Goal: Task Accomplishment & Management: Complete application form

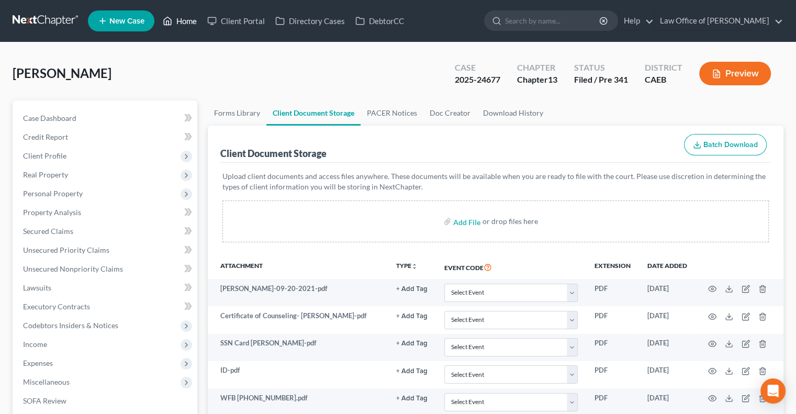
click at [176, 21] on link "Home" at bounding box center [179, 21] width 44 height 19
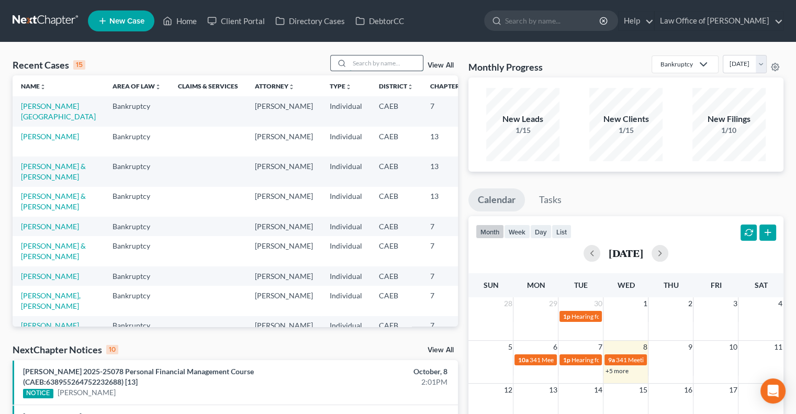
click at [367, 64] on input "search" at bounding box center [385, 62] width 73 height 15
click at [26, 280] on link "[PERSON_NAME]" at bounding box center [50, 275] width 58 height 9
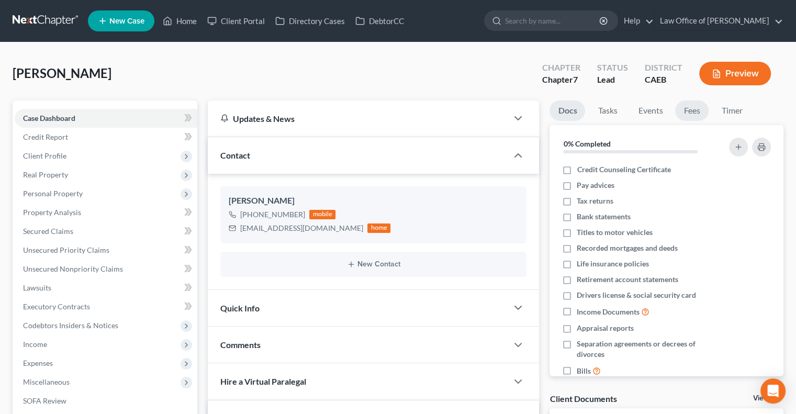
click at [692, 115] on link "Fees" at bounding box center [691, 110] width 33 height 20
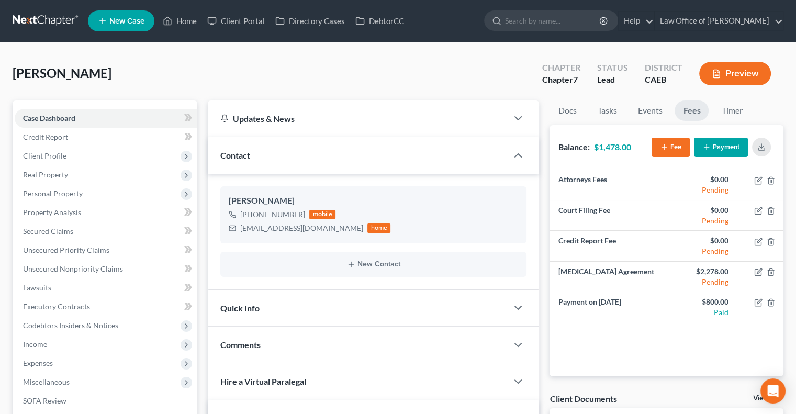
click at [715, 147] on button "Payment" at bounding box center [721, 147] width 54 height 19
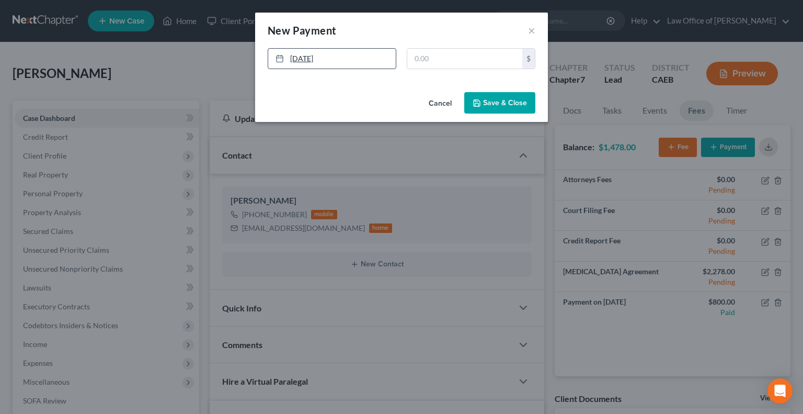
click at [304, 59] on link "[DATE]" at bounding box center [332, 59] width 128 height 20
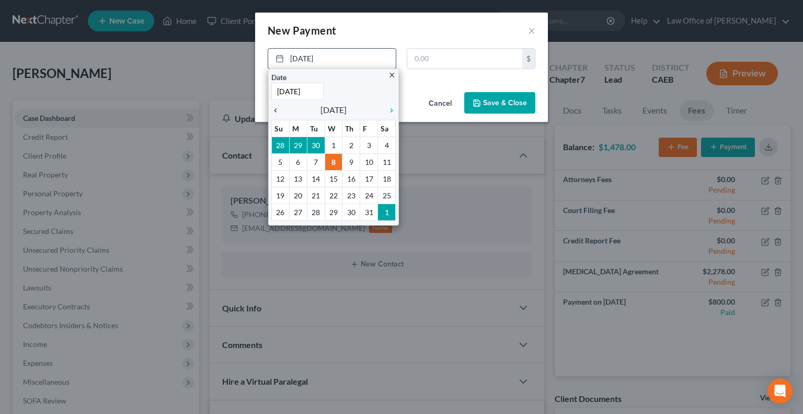
click at [278, 109] on icon "chevron_left" at bounding box center [278, 110] width 14 height 8
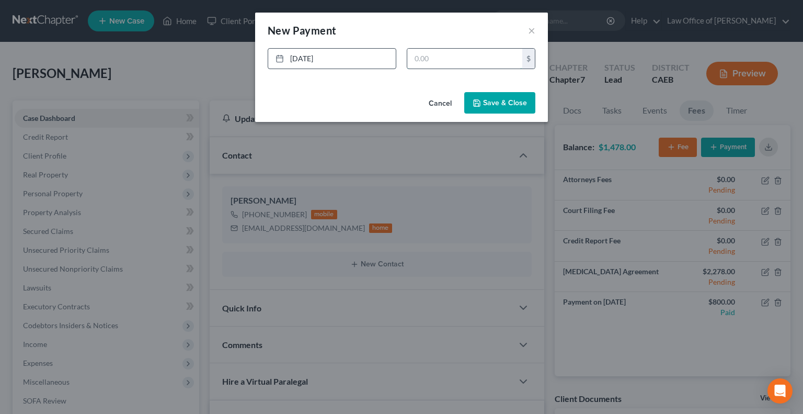
click at [448, 62] on input "text" at bounding box center [464, 59] width 115 height 20
type input "800"
click at [484, 101] on button "Save & Close" at bounding box center [499, 103] width 71 height 22
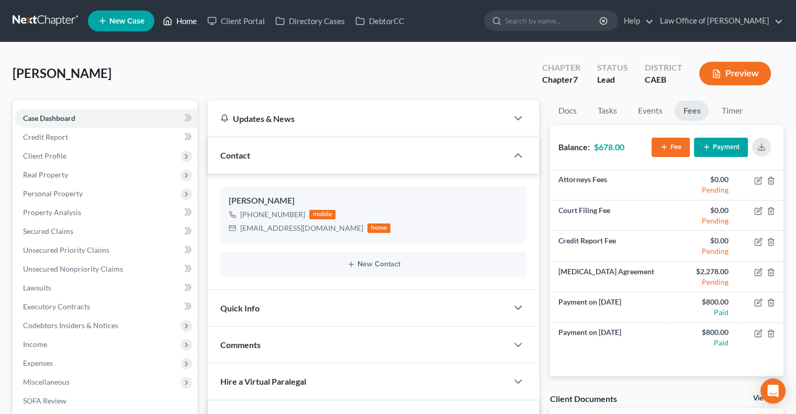
drag, startPoint x: 188, startPoint y: 22, endPoint x: 282, endPoint y: 54, distance: 98.7
click at [188, 22] on link "Home" at bounding box center [179, 21] width 44 height 19
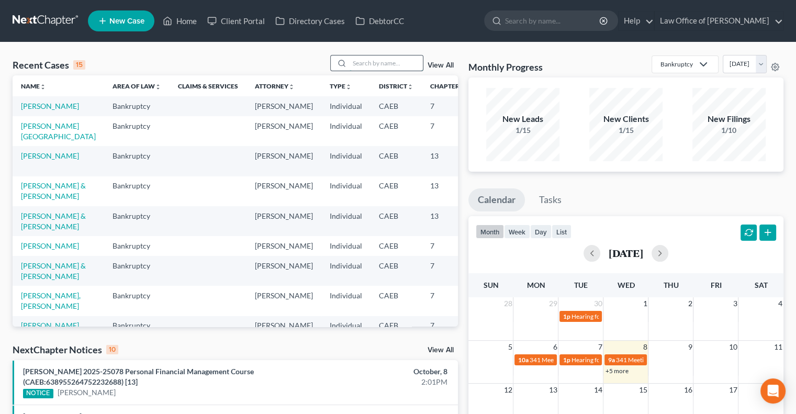
click at [366, 66] on input "search" at bounding box center [385, 62] width 73 height 15
type input "[PERSON_NAME]"
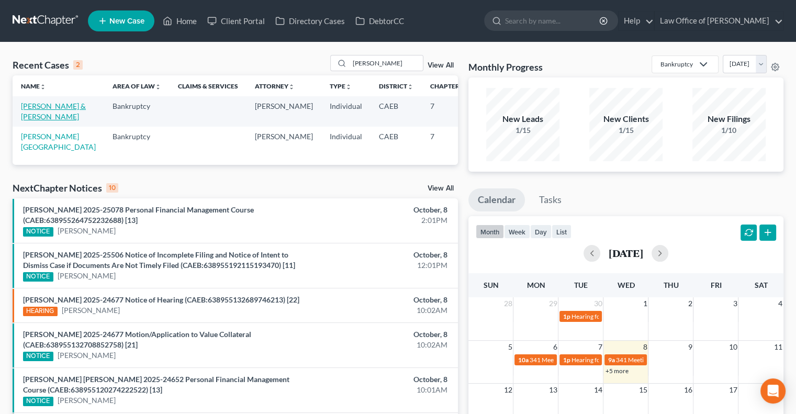
click at [35, 118] on link "[PERSON_NAME] & [PERSON_NAME]" at bounding box center [53, 110] width 65 height 19
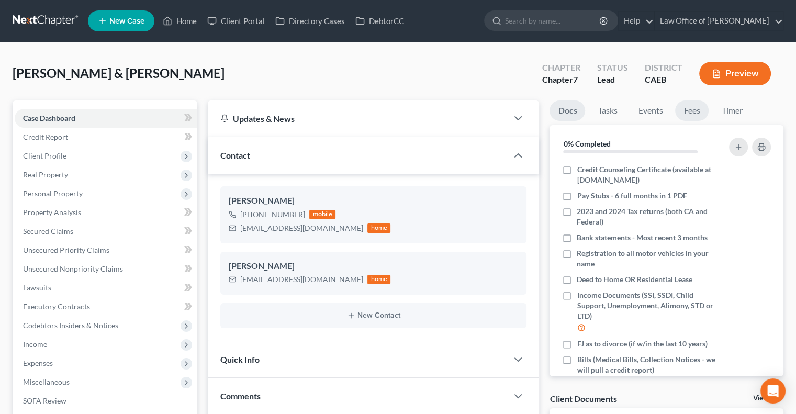
click at [687, 113] on link "Fees" at bounding box center [691, 110] width 33 height 20
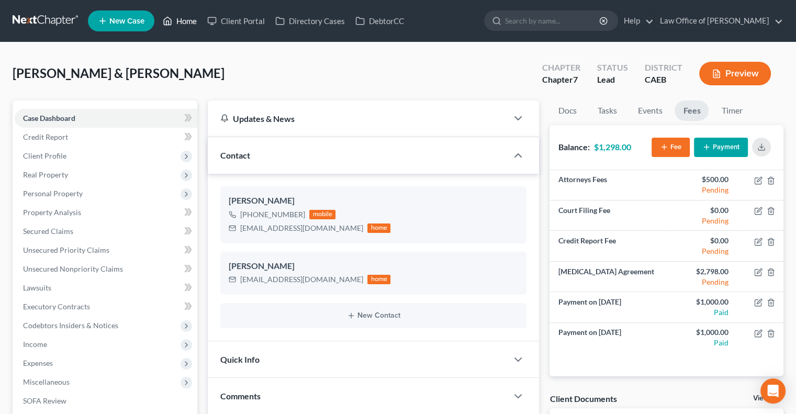
click at [183, 21] on link "Home" at bounding box center [179, 21] width 44 height 19
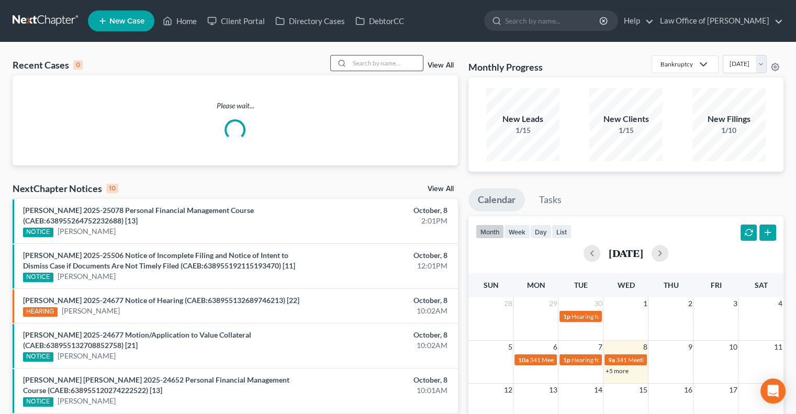
click at [402, 63] on input "search" at bounding box center [385, 62] width 73 height 15
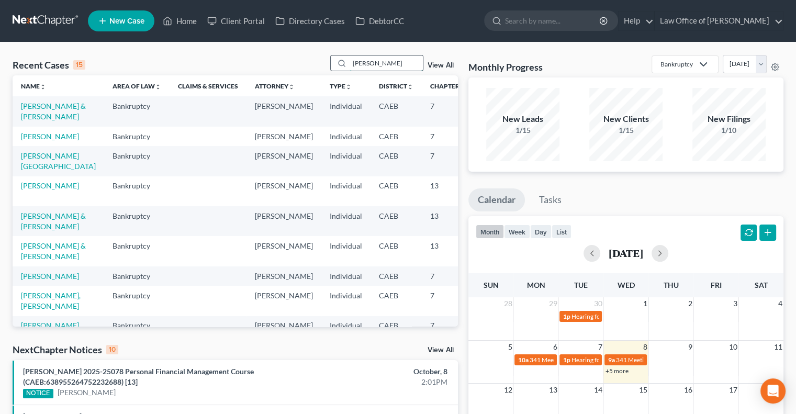
type input "[PERSON_NAME]"
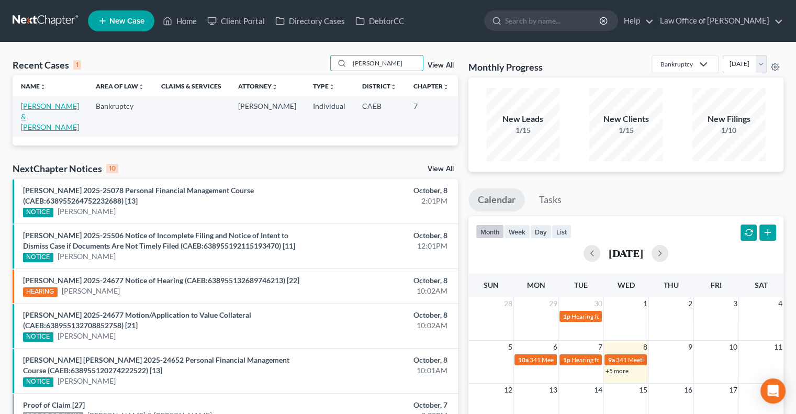
click at [27, 117] on link "[PERSON_NAME] & [PERSON_NAME]" at bounding box center [50, 116] width 58 height 30
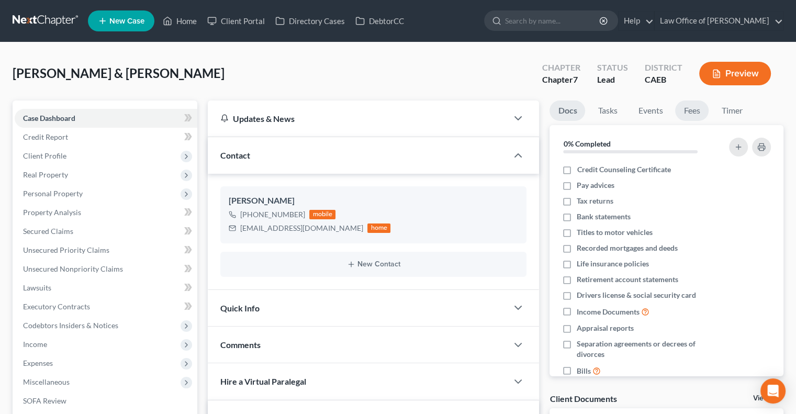
click at [692, 114] on link "Fees" at bounding box center [691, 110] width 33 height 20
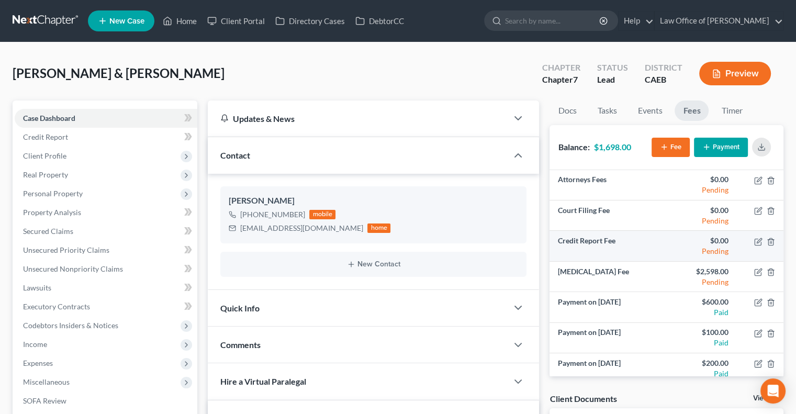
scroll to position [6, 0]
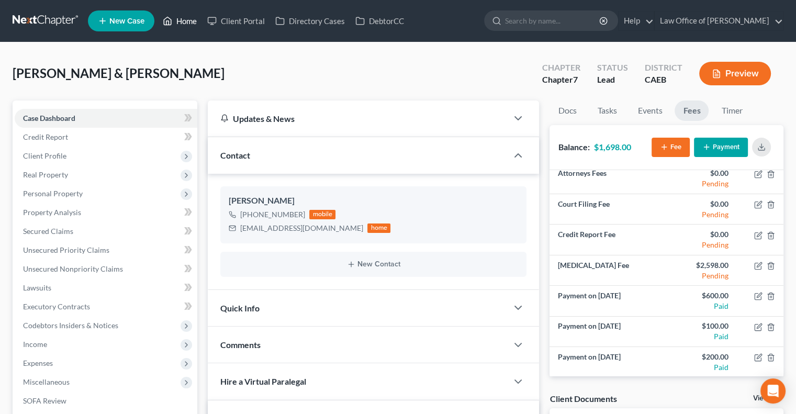
click at [179, 27] on link "Home" at bounding box center [179, 21] width 44 height 19
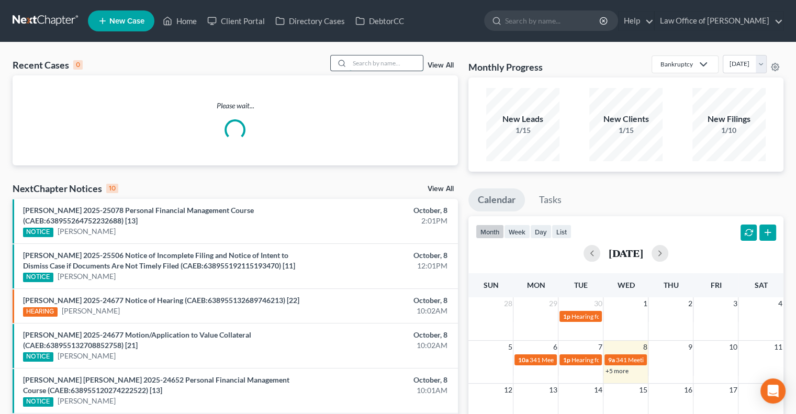
click at [374, 62] on input "search" at bounding box center [385, 62] width 73 height 15
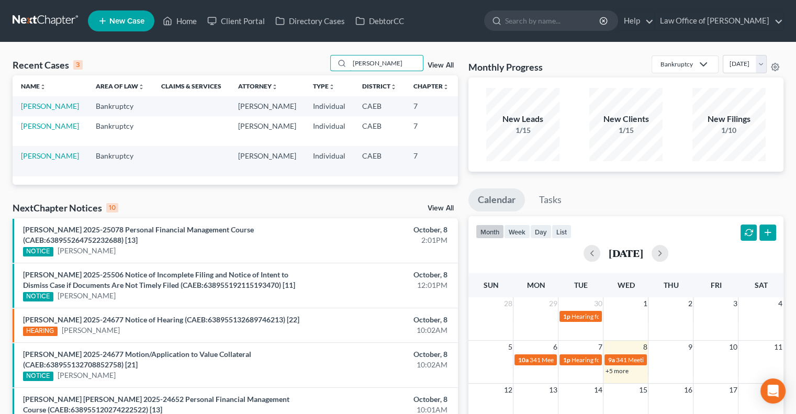
drag, startPoint x: 377, startPoint y: 65, endPoint x: 318, endPoint y: 63, distance: 59.1
click at [318, 63] on div "Recent Cases 3 [PERSON_NAME] View All" at bounding box center [235, 65] width 445 height 20
type input "america"
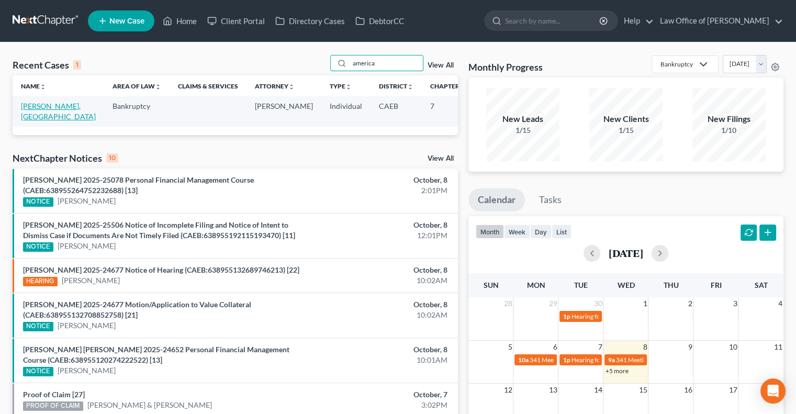
click at [38, 116] on link "[PERSON_NAME], [GEOGRAPHIC_DATA]" at bounding box center [58, 110] width 75 height 19
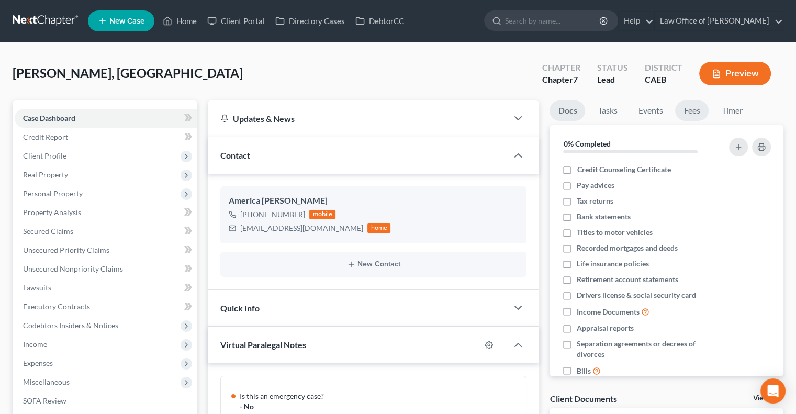
scroll to position [148, 0]
click at [690, 115] on link "Fees" at bounding box center [691, 110] width 33 height 20
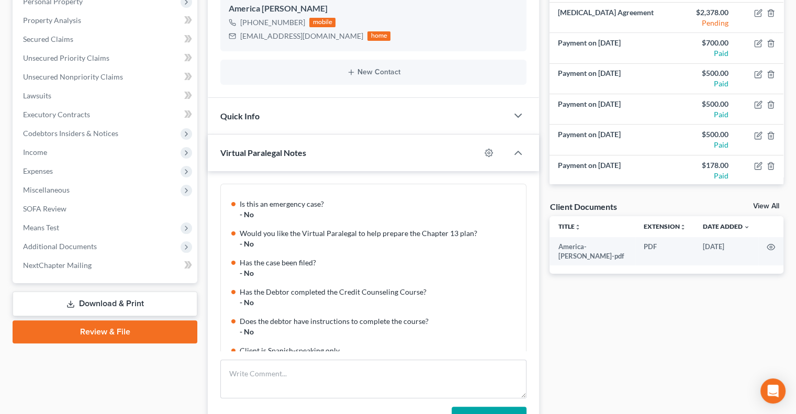
scroll to position [191, 0]
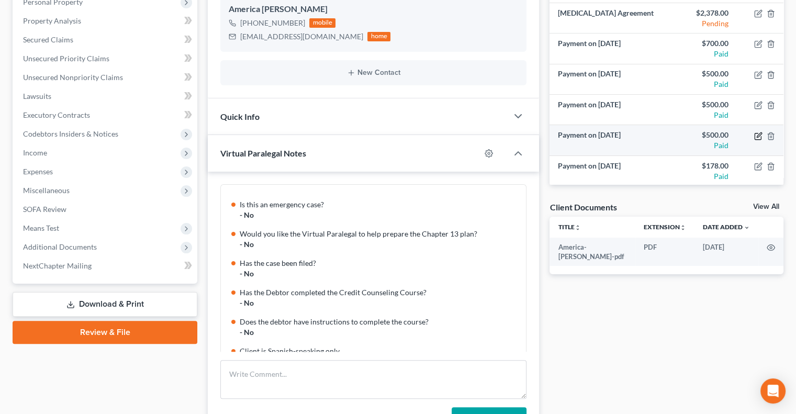
click at [754, 133] on icon "button" at bounding box center [758, 136] width 8 height 8
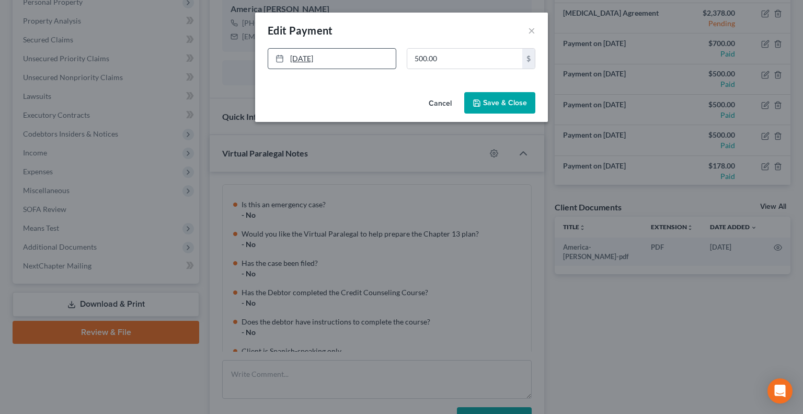
click at [308, 59] on link "[DATE]" at bounding box center [332, 59] width 128 height 20
click at [494, 103] on button "Save & Close" at bounding box center [499, 103] width 71 height 22
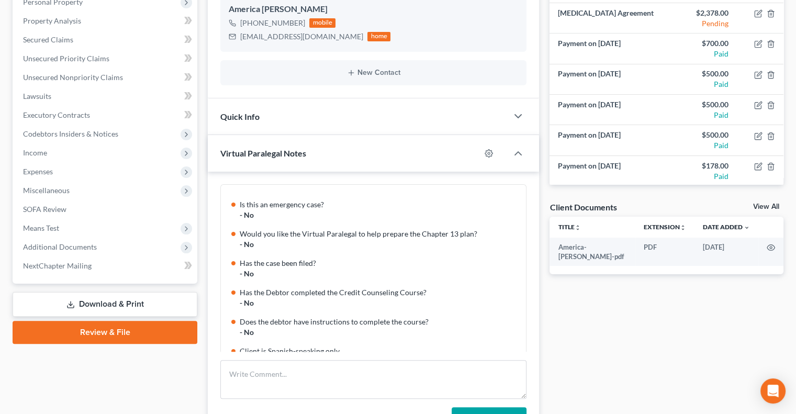
scroll to position [0, 0]
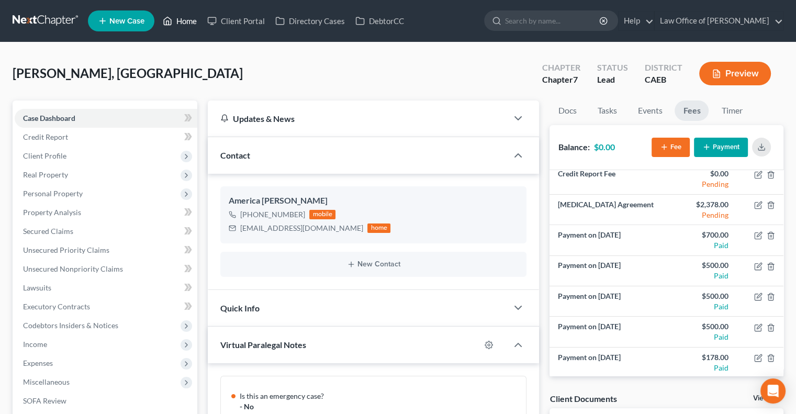
drag, startPoint x: 182, startPoint y: 21, endPoint x: 214, endPoint y: 33, distance: 34.1
click at [182, 21] on link "Home" at bounding box center [179, 21] width 44 height 19
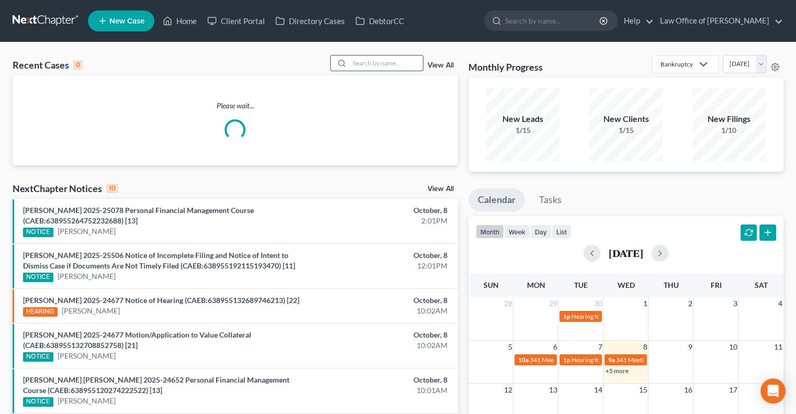
click at [408, 63] on input "search" at bounding box center [385, 62] width 73 height 15
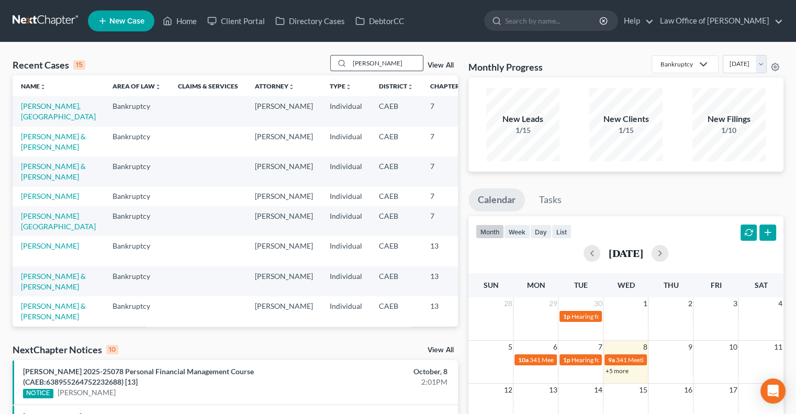
type input "[PERSON_NAME]"
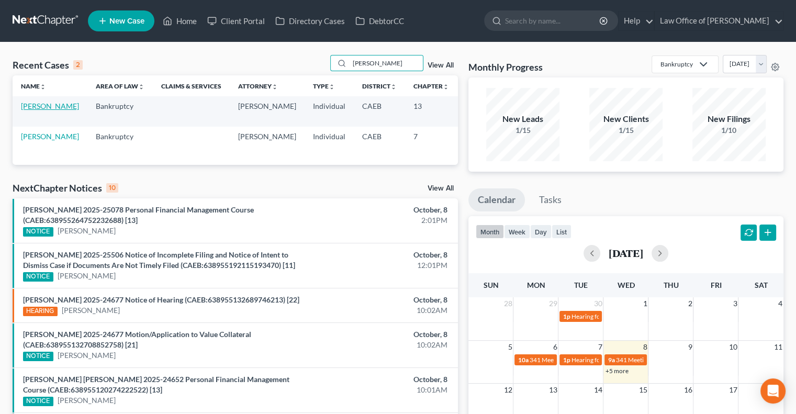
click at [34, 110] on link "[PERSON_NAME]" at bounding box center [50, 105] width 58 height 9
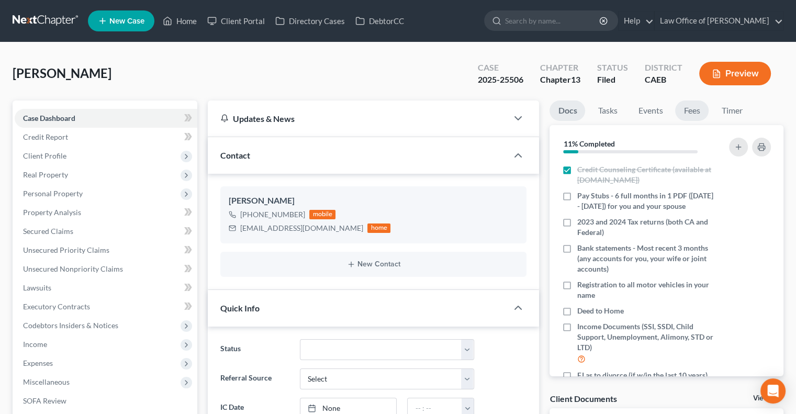
click at [693, 107] on link "Fees" at bounding box center [691, 110] width 33 height 20
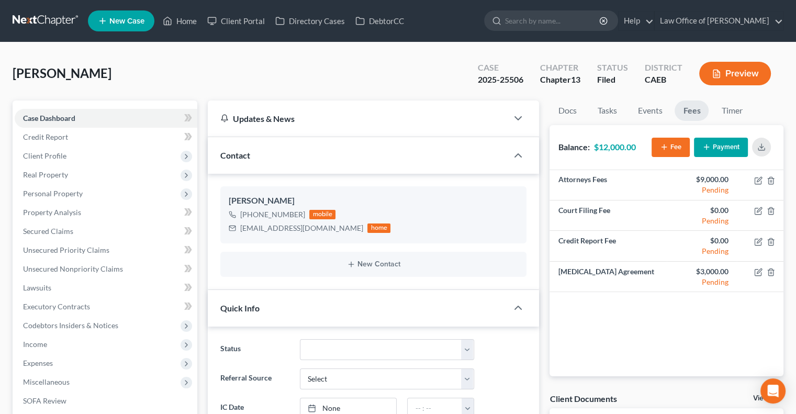
click at [713, 142] on button "Payment" at bounding box center [721, 147] width 54 height 19
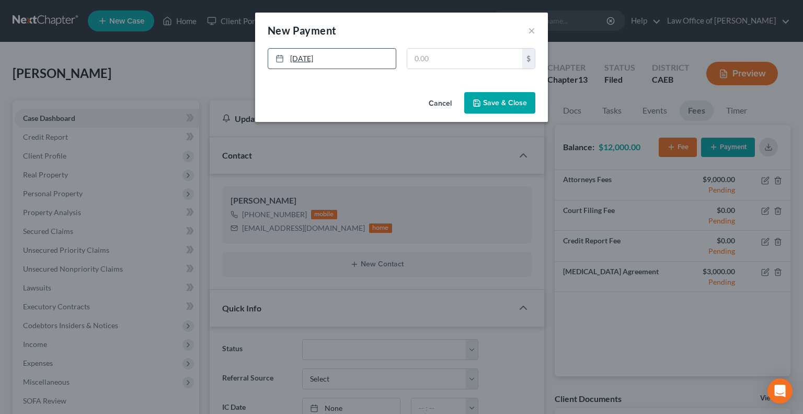
click at [294, 52] on link "[DATE]" at bounding box center [332, 59] width 128 height 20
click at [447, 63] on input "text" at bounding box center [464, 59] width 115 height 20
type input "2,000"
click at [498, 105] on button "Save & Close" at bounding box center [499, 103] width 71 height 22
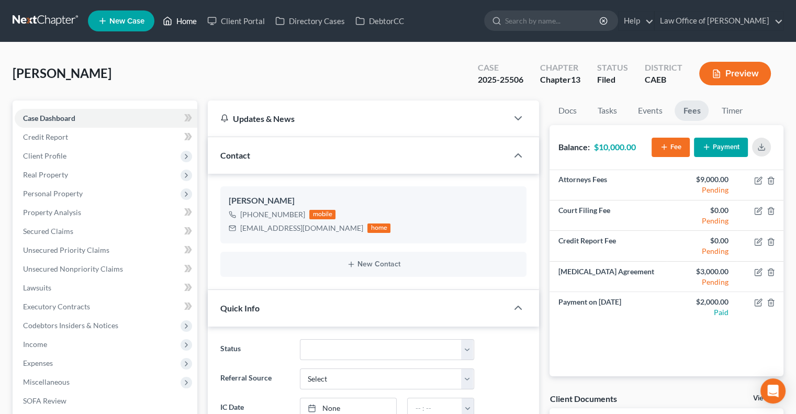
click at [184, 20] on link "Home" at bounding box center [179, 21] width 44 height 19
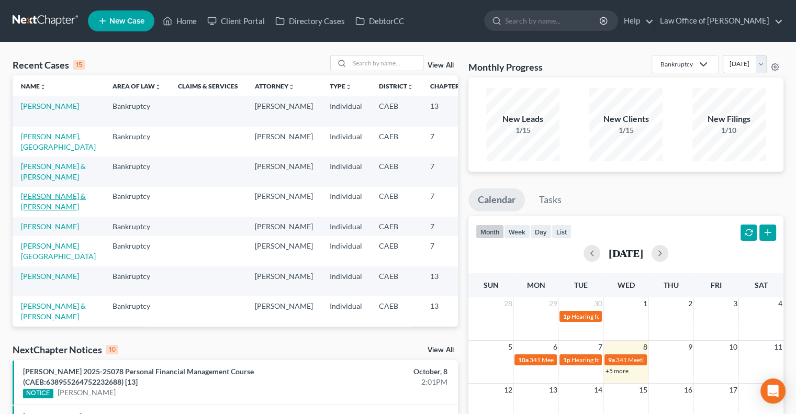
click at [36, 206] on link "[PERSON_NAME] & [PERSON_NAME]" at bounding box center [53, 200] width 65 height 19
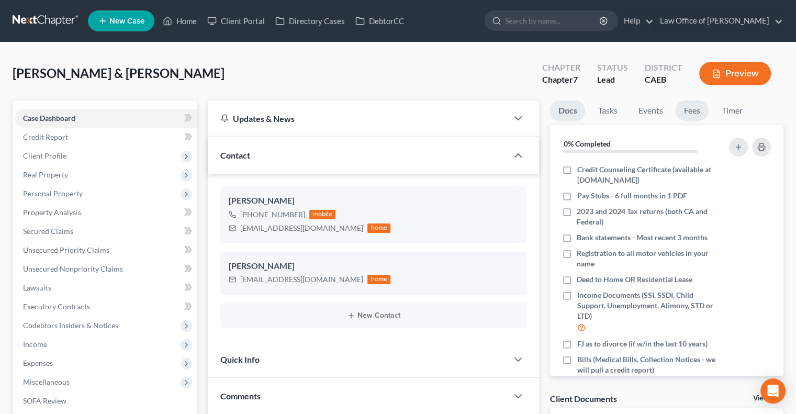
click at [690, 112] on link "Fees" at bounding box center [691, 110] width 33 height 20
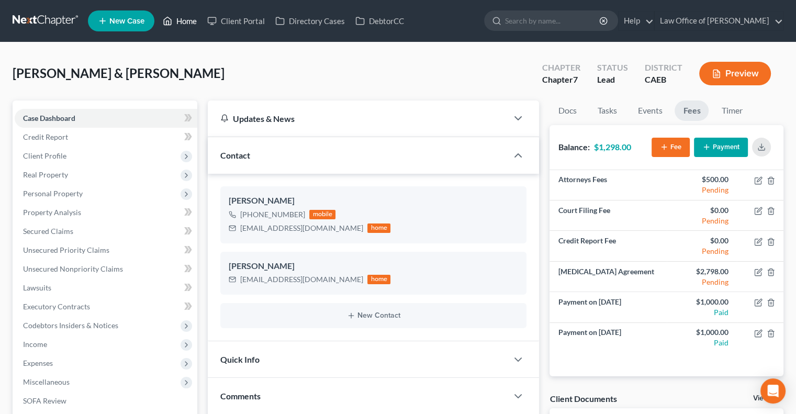
click at [179, 22] on link "Home" at bounding box center [179, 21] width 44 height 19
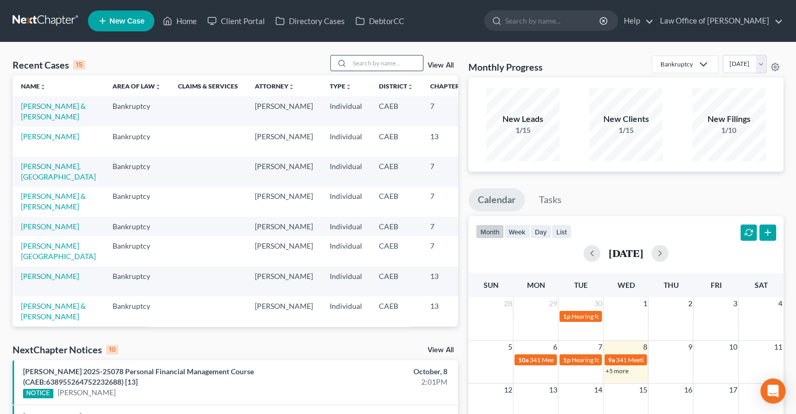
click at [389, 61] on input "search" at bounding box center [385, 62] width 73 height 15
type input "[PERSON_NAME]"
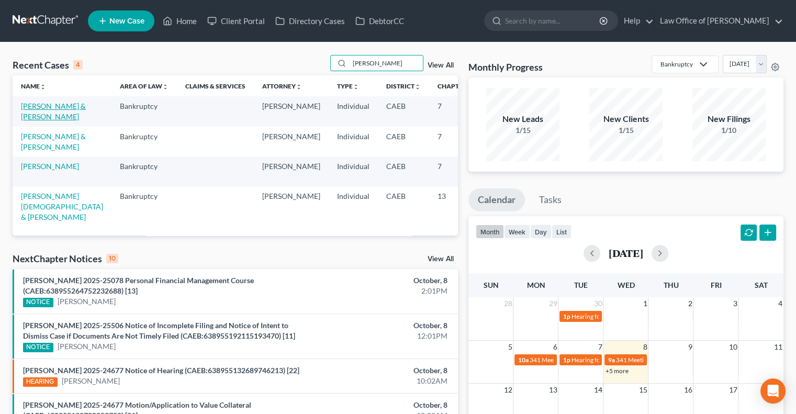
click at [30, 112] on link "[PERSON_NAME] & [PERSON_NAME]" at bounding box center [53, 110] width 65 height 19
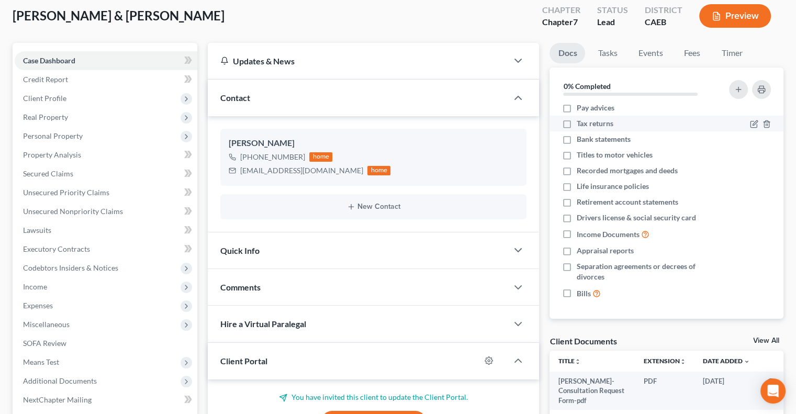
scroll to position [42, 0]
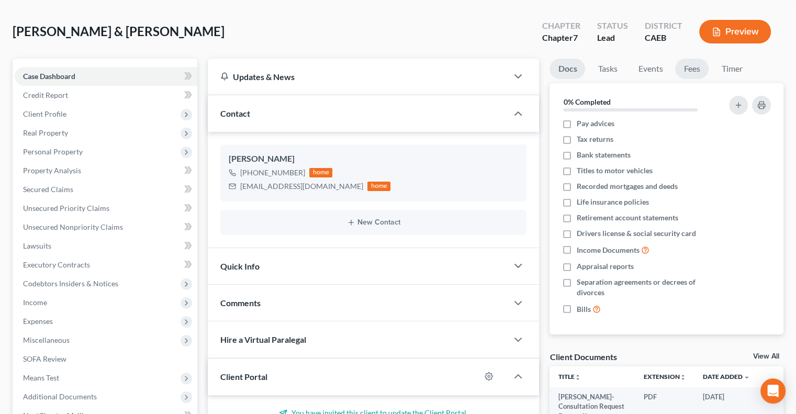
click at [696, 70] on link "Fees" at bounding box center [691, 69] width 33 height 20
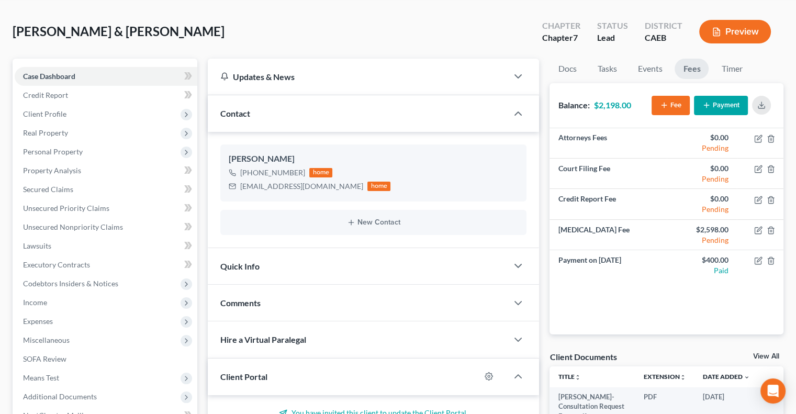
scroll to position [0, 0]
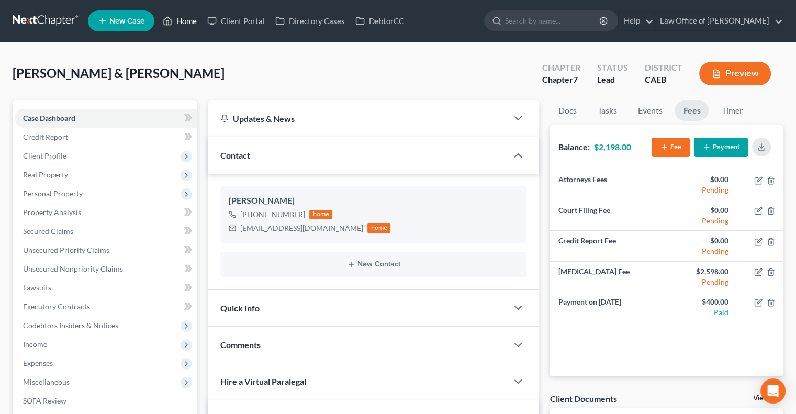
click at [186, 22] on link "Home" at bounding box center [179, 21] width 44 height 19
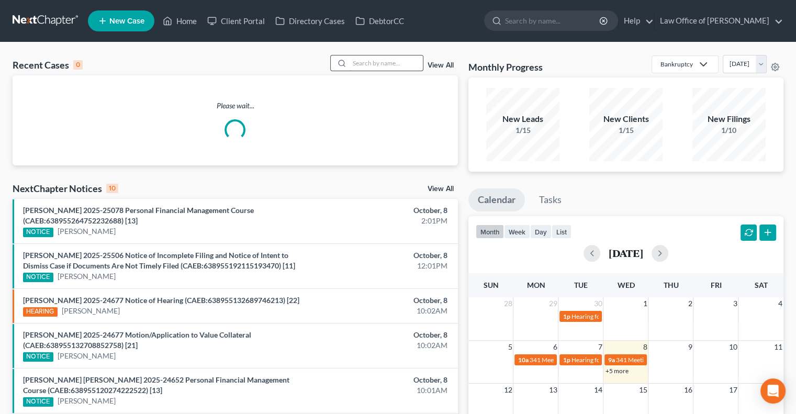
click at [363, 63] on input "search" at bounding box center [385, 62] width 73 height 15
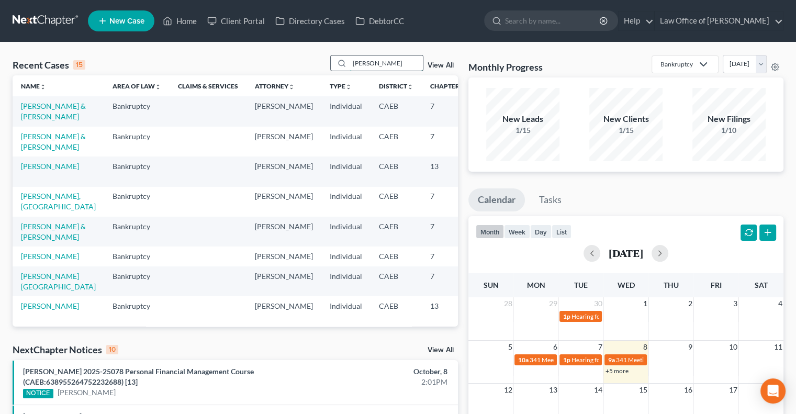
type input "[PERSON_NAME]"
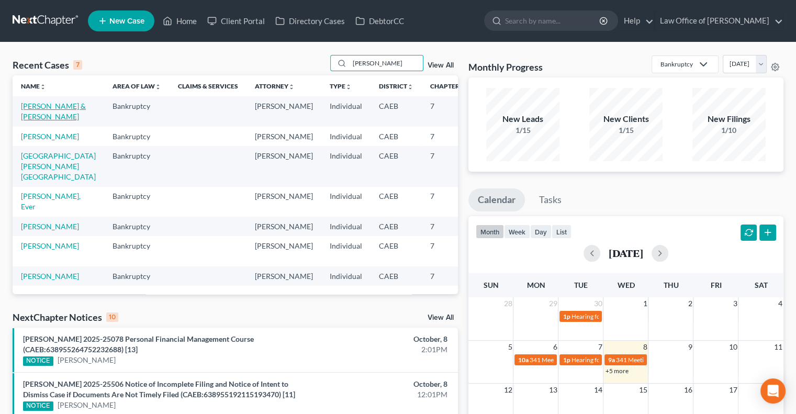
click at [39, 118] on link "[PERSON_NAME] & [PERSON_NAME]" at bounding box center [53, 110] width 65 height 19
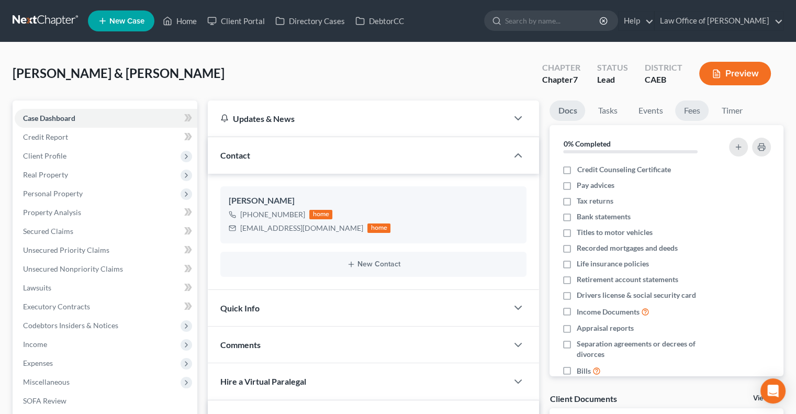
click at [693, 108] on link "Fees" at bounding box center [691, 110] width 33 height 20
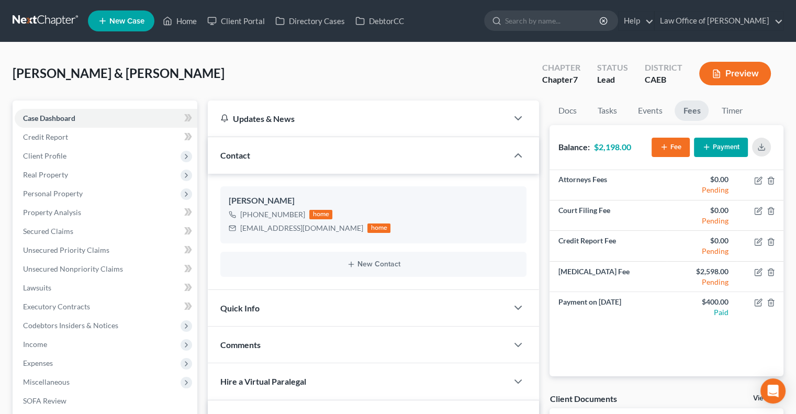
click at [714, 140] on button "Payment" at bounding box center [721, 147] width 54 height 19
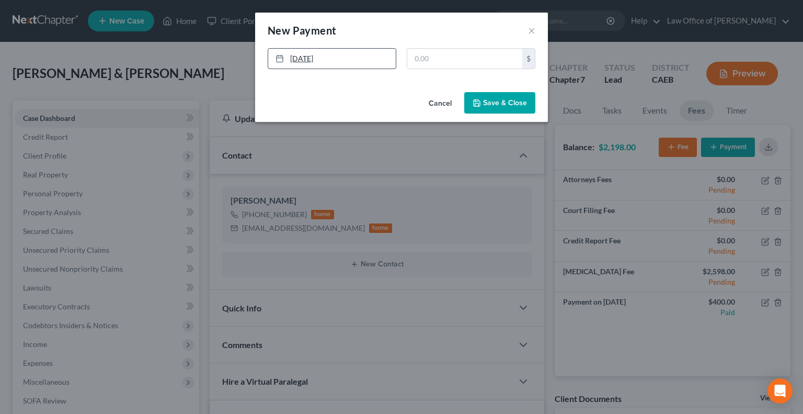
click at [315, 60] on link "[DATE]" at bounding box center [332, 59] width 128 height 20
click at [450, 62] on input "text" at bounding box center [464, 59] width 115 height 20
type input "500"
click at [477, 96] on button "Save & Close" at bounding box center [499, 103] width 71 height 22
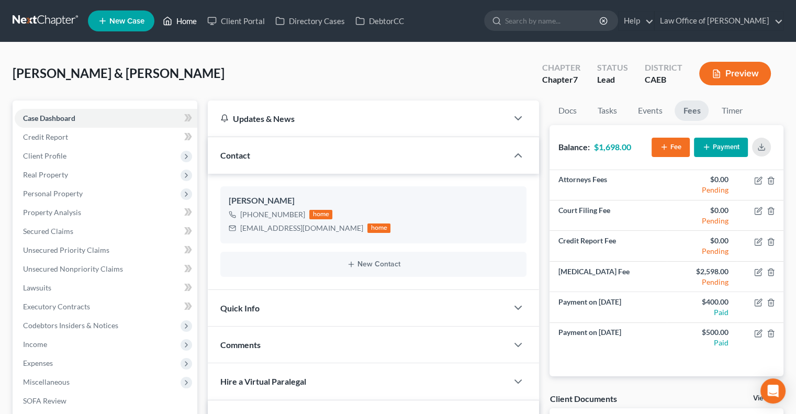
click at [183, 20] on link "Home" at bounding box center [179, 21] width 44 height 19
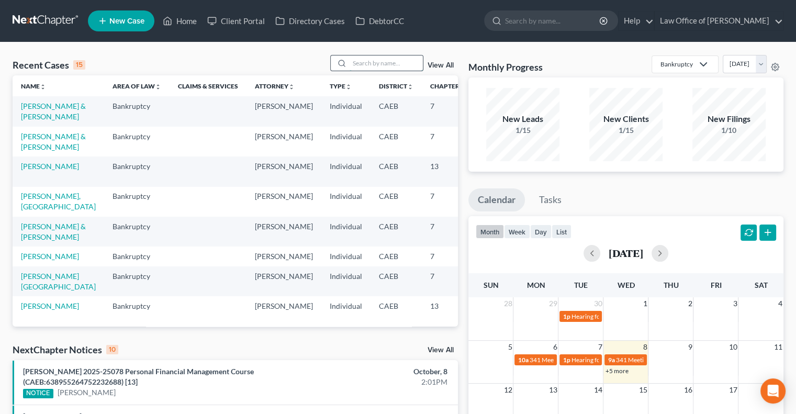
click at [382, 67] on input "search" at bounding box center [385, 62] width 73 height 15
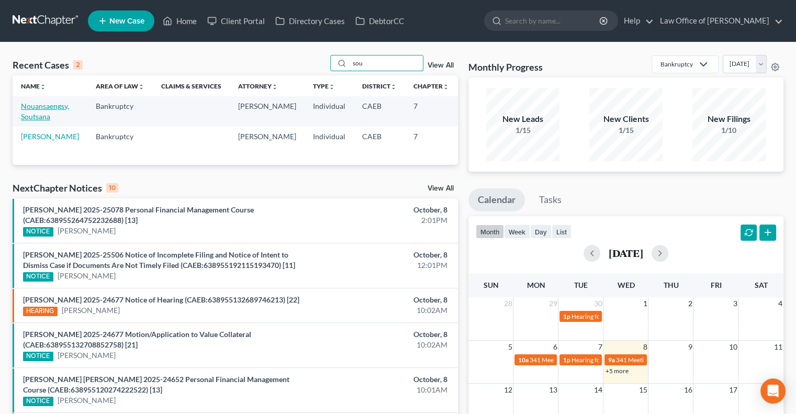
type input "sou"
click at [29, 117] on link "Nouansaengsy, Soutsana" at bounding box center [45, 110] width 48 height 19
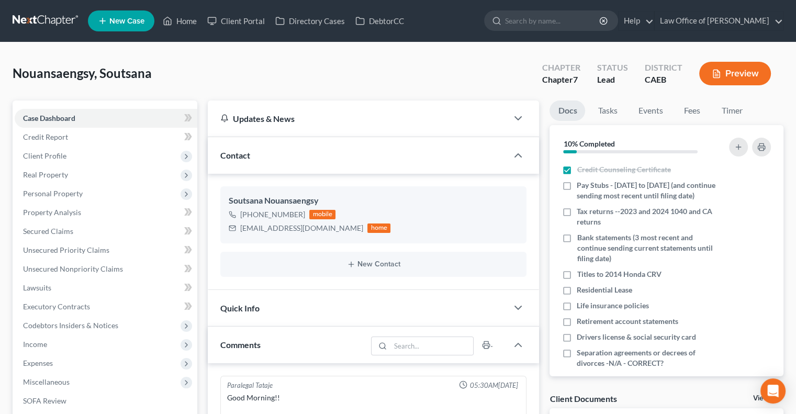
scroll to position [44, 0]
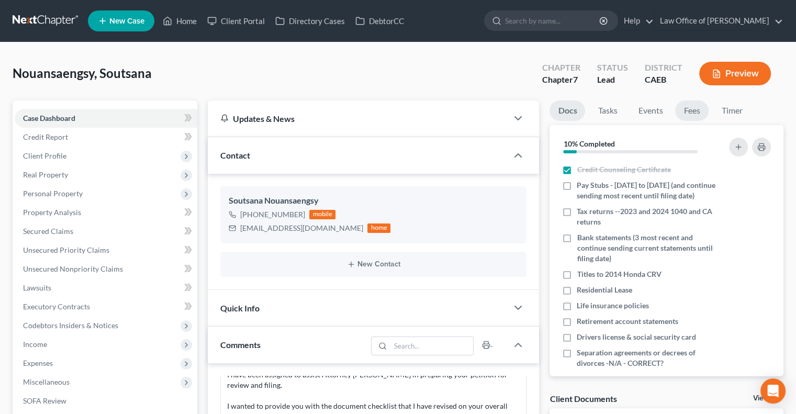
click at [693, 115] on link "Fees" at bounding box center [691, 110] width 33 height 20
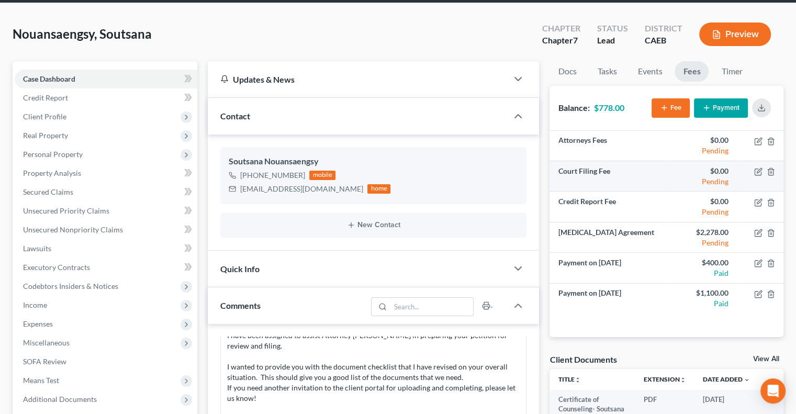
scroll to position [46, 0]
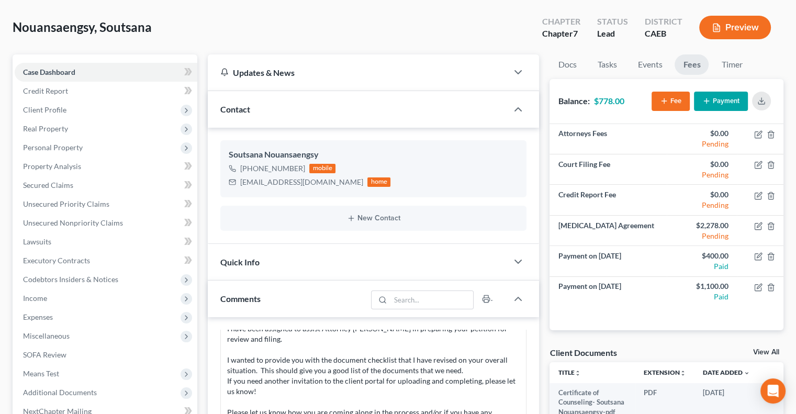
click at [714, 100] on button "Payment" at bounding box center [721, 101] width 54 height 19
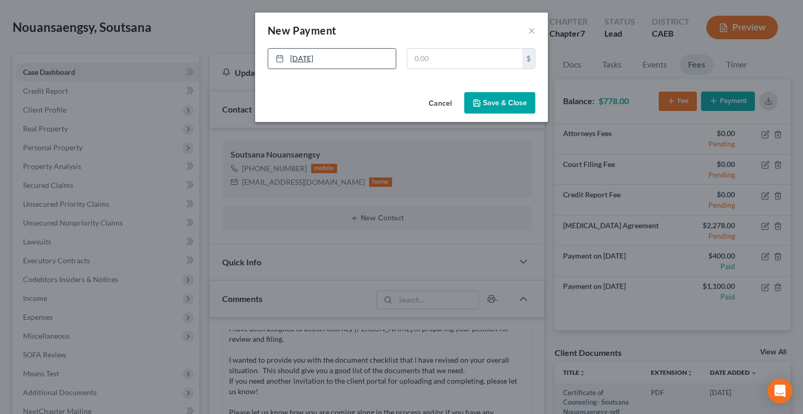
click at [312, 57] on link "[DATE]" at bounding box center [332, 59] width 128 height 20
click at [443, 64] on input "text" at bounding box center [464, 59] width 115 height 20
type input "778"
click at [492, 100] on button "Save & Close" at bounding box center [499, 103] width 71 height 22
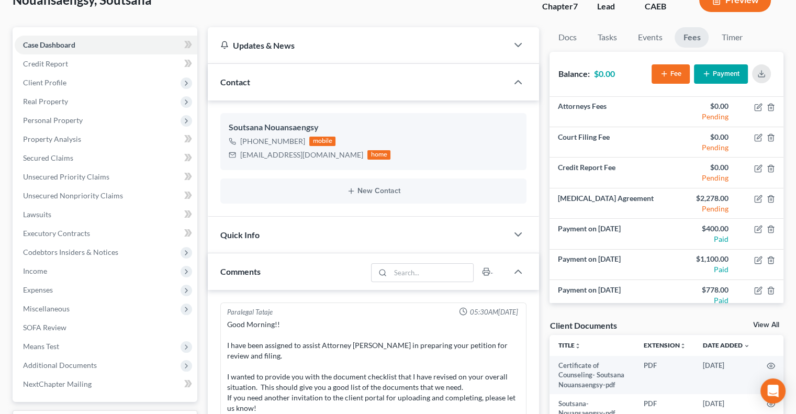
scroll to position [25, 0]
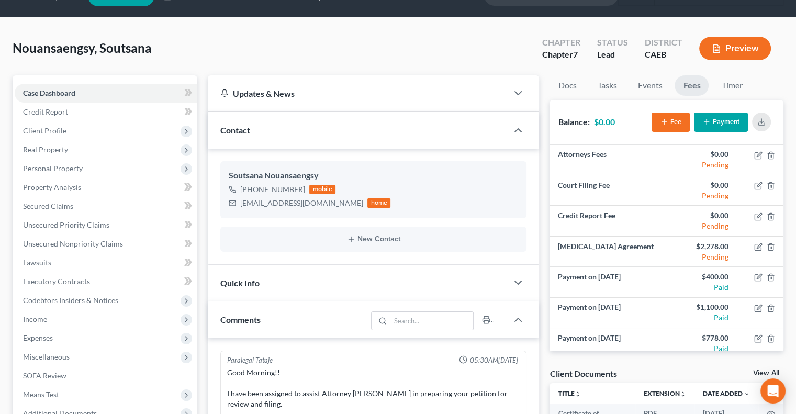
click at [318, 288] on div "Quick Info" at bounding box center [358, 283] width 300 height 36
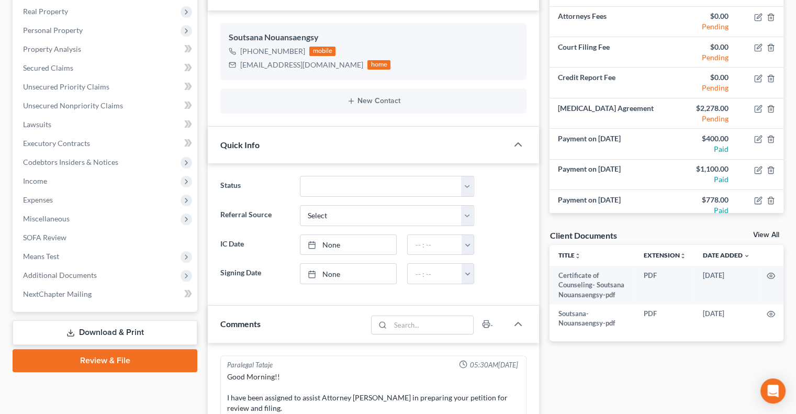
scroll to position [169, 0]
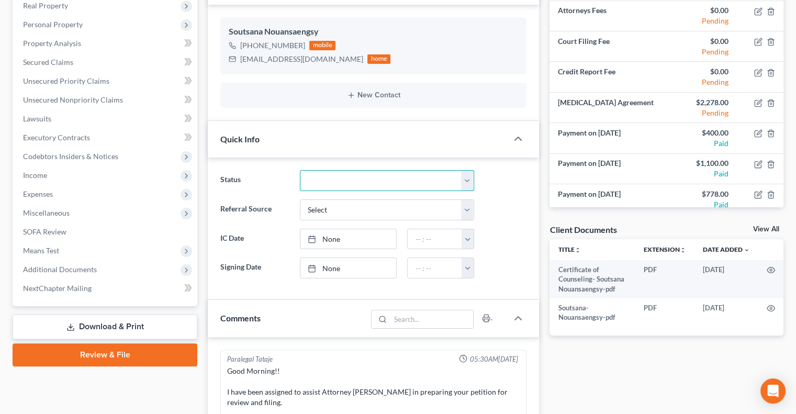
click at [467, 180] on select "Discharged Discharged & Reported Discharge Litigation Dismissal Notice Dismisse…" at bounding box center [387, 180] width 174 height 21
click at [300, 170] on select "Discharged Discharged & Reported Discharge Litigation Dismissal Notice Dismisse…" at bounding box center [387, 180] width 174 height 21
click at [465, 177] on select "Discharged Discharged & Reported Discharge Litigation Dismissal Notice Dismisse…" at bounding box center [387, 180] width 174 height 21
select select "9"
click at [300, 170] on select "Discharged Discharged & Reported Discharge Litigation Dismissal Notice Dismisse…" at bounding box center [387, 180] width 174 height 21
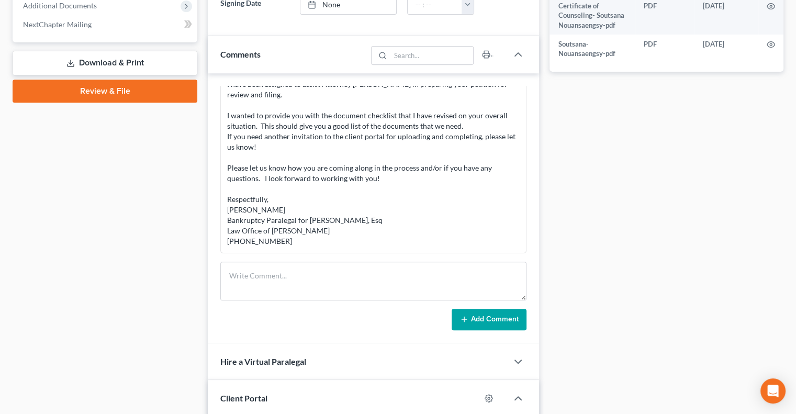
scroll to position [435, 0]
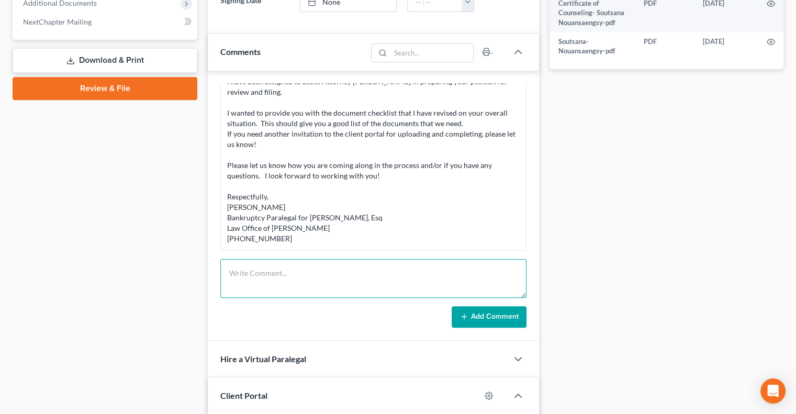
click at [283, 268] on textarea at bounding box center [373, 278] width 306 height 39
type textarea "Assigned to in house paralegal AP"
click at [489, 313] on button "Add Comment" at bounding box center [488, 317] width 75 height 22
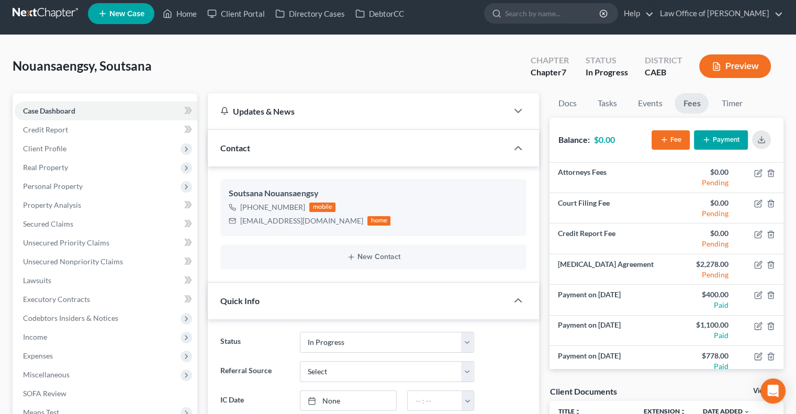
scroll to position [4, 0]
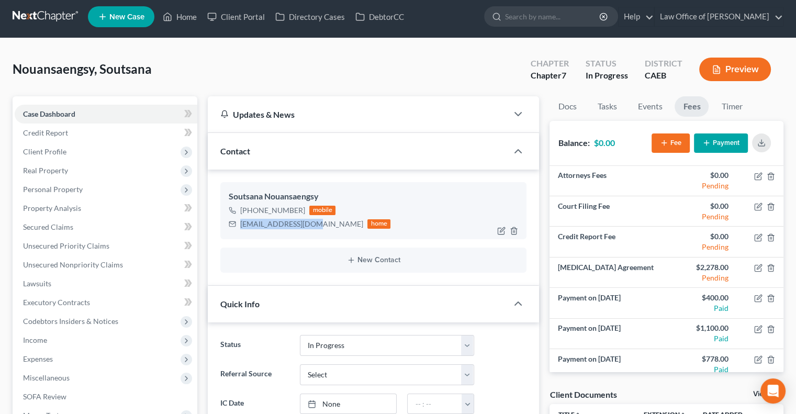
drag, startPoint x: 315, startPoint y: 223, endPoint x: 241, endPoint y: 221, distance: 74.3
click at [241, 221] on div "[EMAIL_ADDRESS][DOMAIN_NAME] home" at bounding box center [310, 224] width 162 height 14
copy div "[EMAIL_ADDRESS][DOMAIN_NAME]"
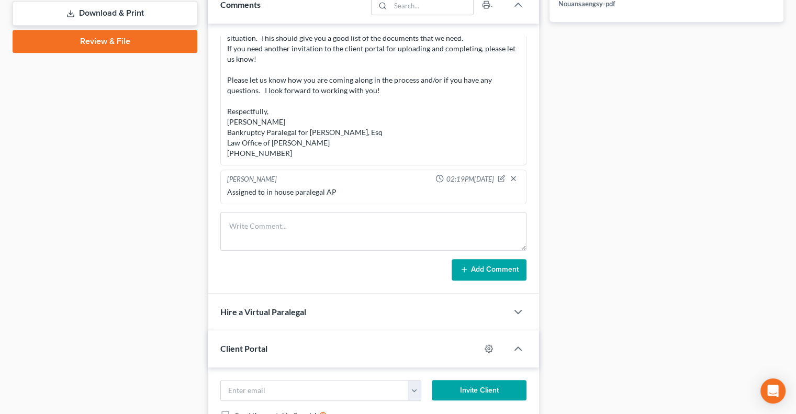
scroll to position [483, 0]
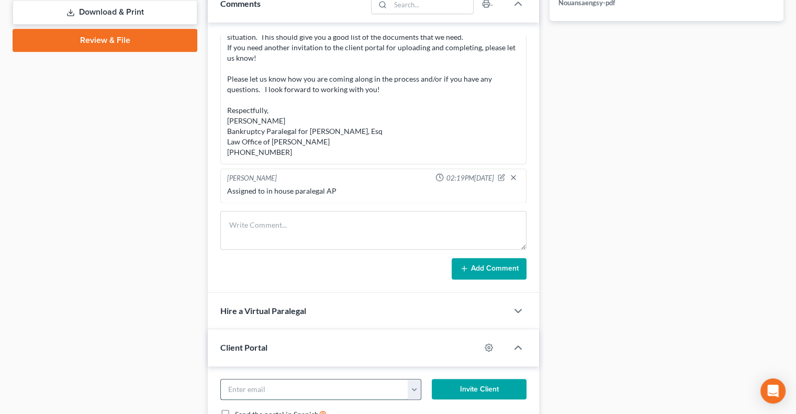
click at [286, 382] on input "email" at bounding box center [314, 389] width 187 height 20
paste input "[EMAIL_ADDRESS][DOMAIN_NAME]"
type input "[EMAIL_ADDRESS][DOMAIN_NAME]"
click at [452, 383] on button "Invite Client" at bounding box center [478, 389] width 95 height 21
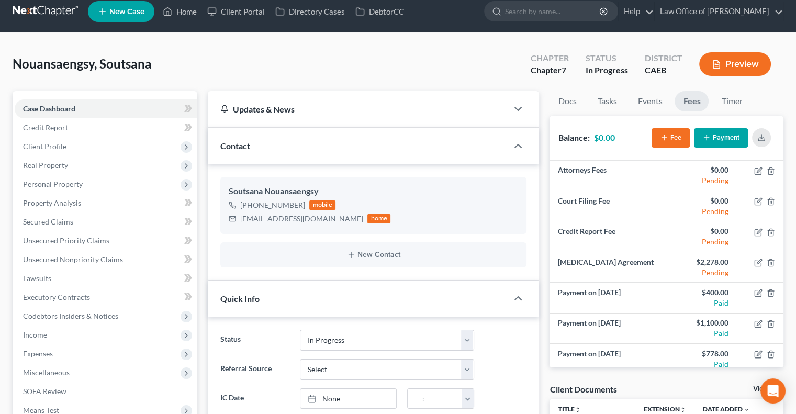
scroll to position [0, 0]
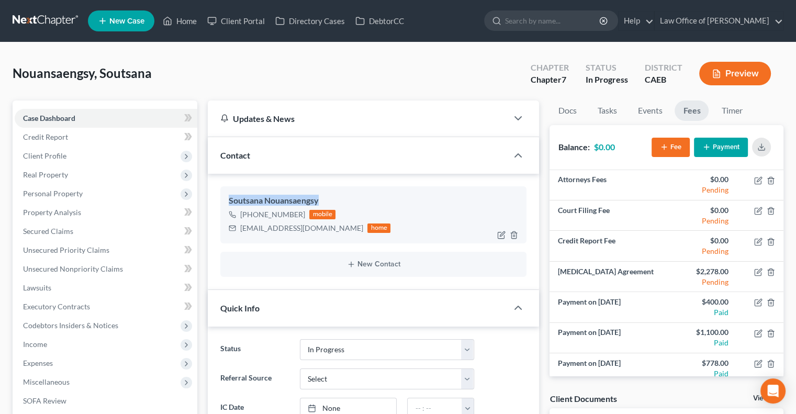
drag, startPoint x: 322, startPoint y: 198, endPoint x: 228, endPoint y: 195, distance: 94.2
click at [228, 195] on div "Soutsana Nouansaengsy [PHONE_NUMBER] mobile [EMAIL_ADDRESS][DOMAIN_NAME] home" at bounding box center [373, 214] width 306 height 56
copy div "Soutsana Nouansaengsy"
drag, startPoint x: 186, startPoint y: 24, endPoint x: 323, endPoint y: 62, distance: 142.4
click at [186, 24] on link "Home" at bounding box center [179, 21] width 44 height 19
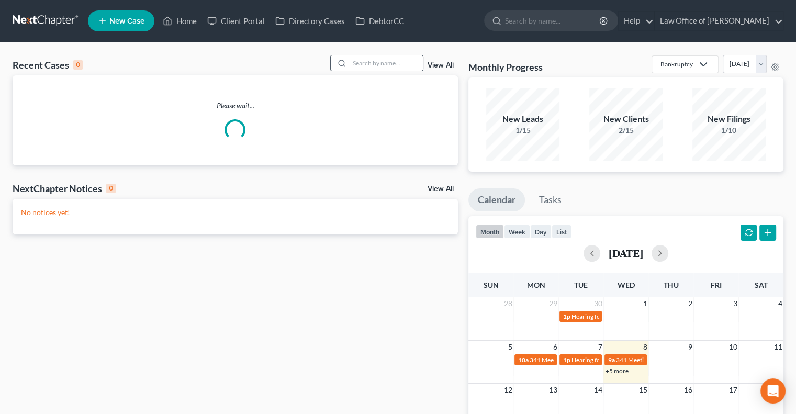
click at [343, 63] on circle at bounding box center [341, 63] width 6 height 6
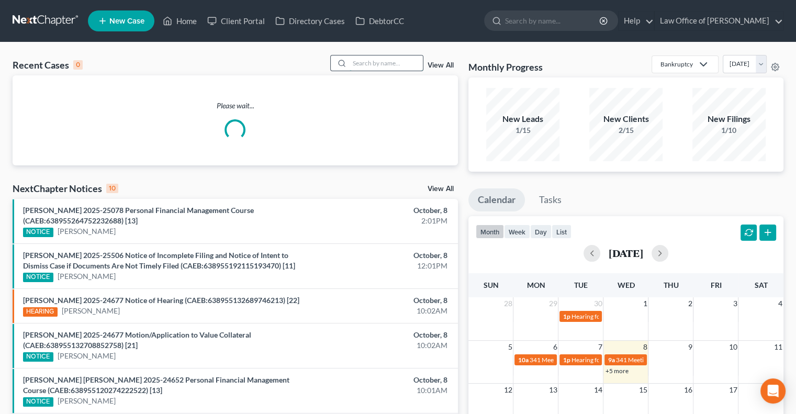
click at [358, 60] on input "search" at bounding box center [385, 62] width 73 height 15
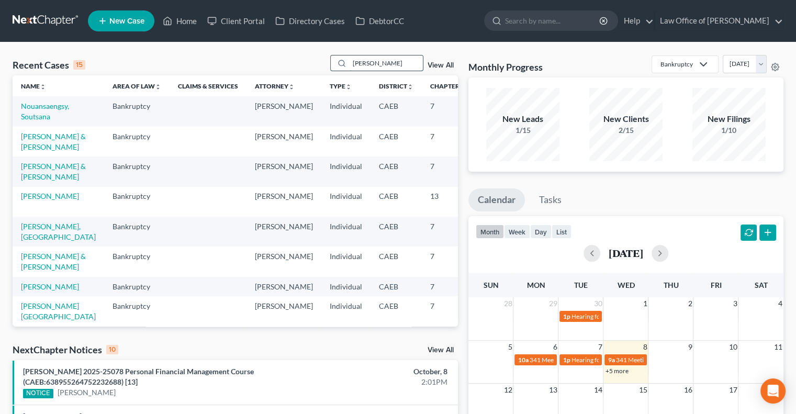
type input "[PERSON_NAME]"
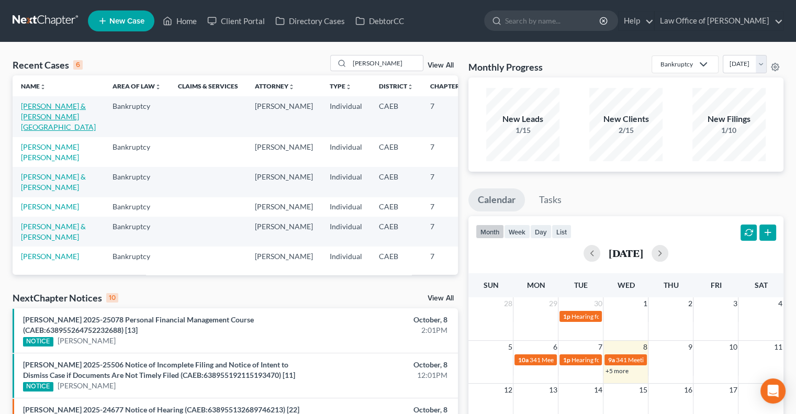
click at [27, 131] on link "[PERSON_NAME] & [PERSON_NAME][GEOGRAPHIC_DATA]" at bounding box center [58, 116] width 75 height 30
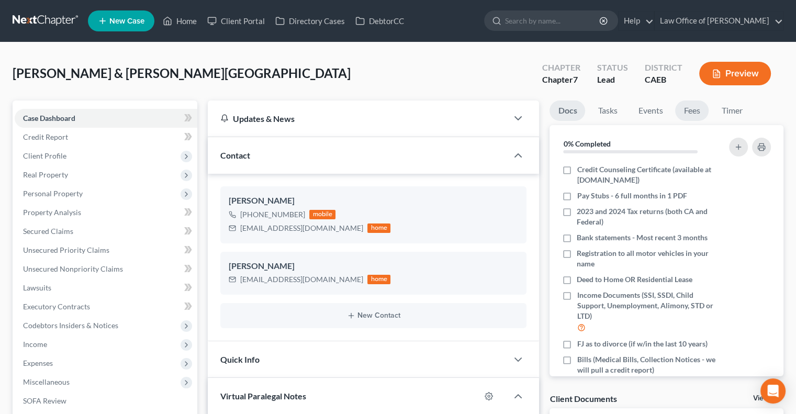
scroll to position [148, 0]
click at [690, 113] on link "Fees" at bounding box center [691, 110] width 33 height 20
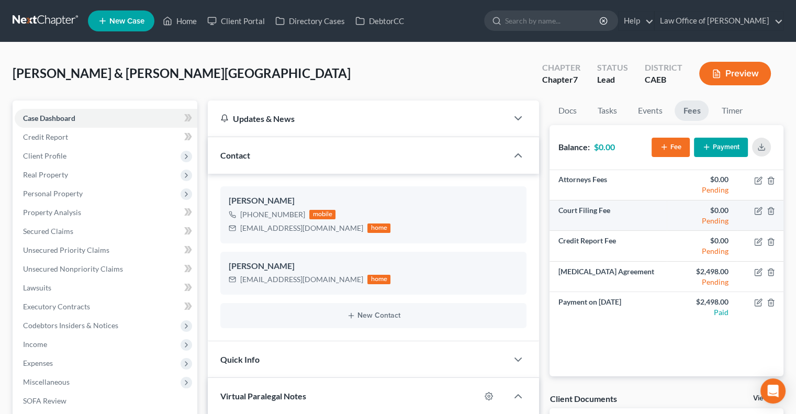
scroll to position [56, 0]
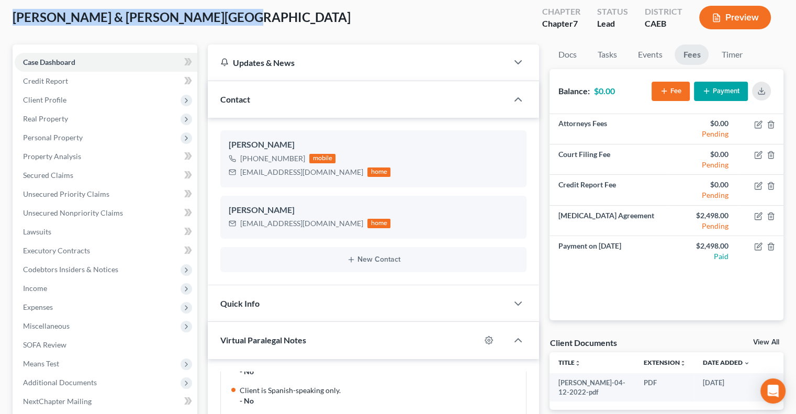
drag, startPoint x: 199, startPoint y: 16, endPoint x: 13, endPoint y: 12, distance: 186.8
click at [13, 12] on div "[PERSON_NAME] & [PERSON_NAME] Upgraded Chapter Chapter 7 Status Lead District C…" at bounding box center [398, 22] width 770 height 46
copy span "[PERSON_NAME] & [PERSON_NAME][GEOGRAPHIC_DATA]"
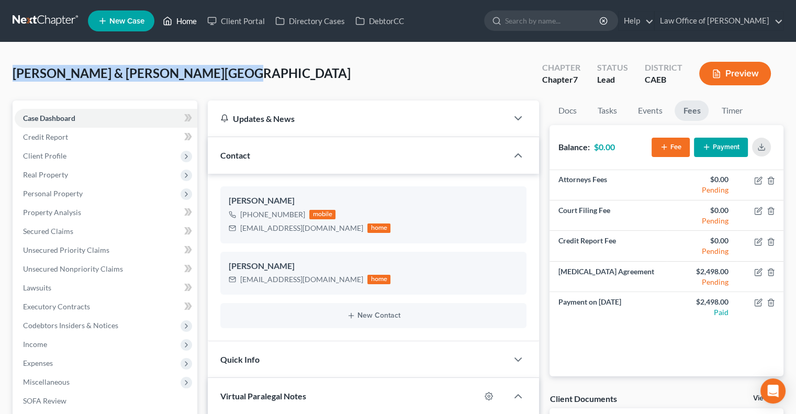
click at [184, 13] on link "Home" at bounding box center [179, 21] width 44 height 19
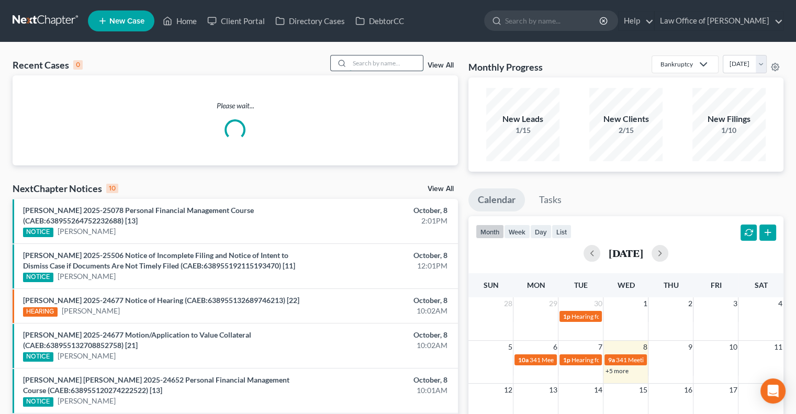
click at [374, 64] on input "search" at bounding box center [385, 62] width 73 height 15
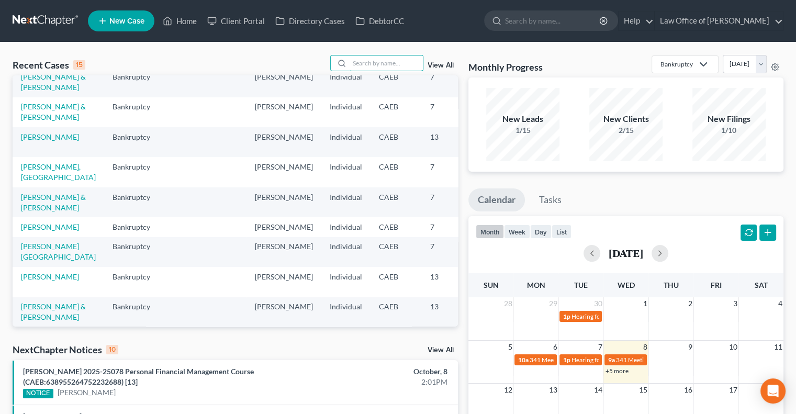
scroll to position [157, 0]
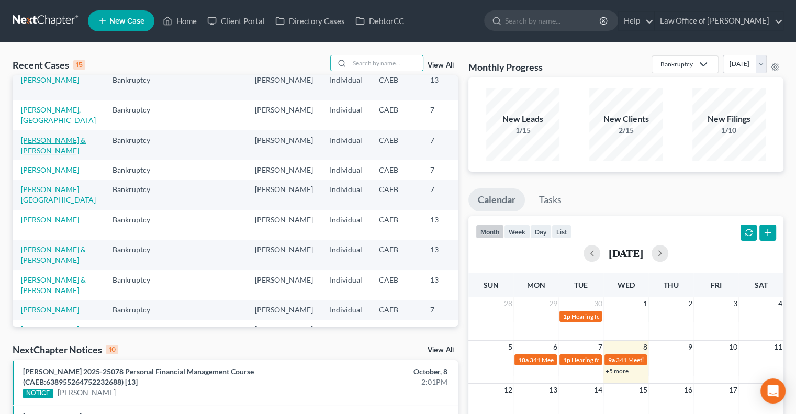
click at [32, 155] on link "[PERSON_NAME] & [PERSON_NAME]" at bounding box center [53, 144] width 65 height 19
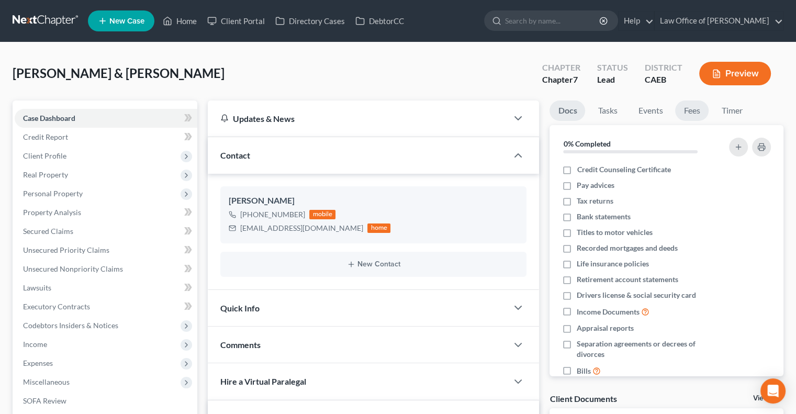
click at [689, 109] on link "Fees" at bounding box center [691, 110] width 33 height 20
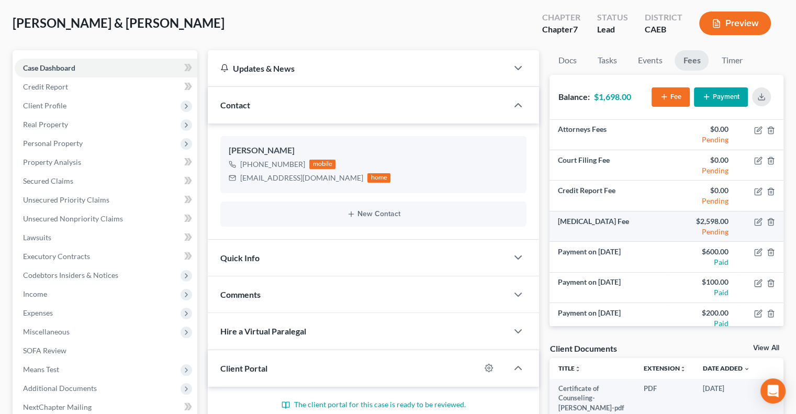
scroll to position [6, 0]
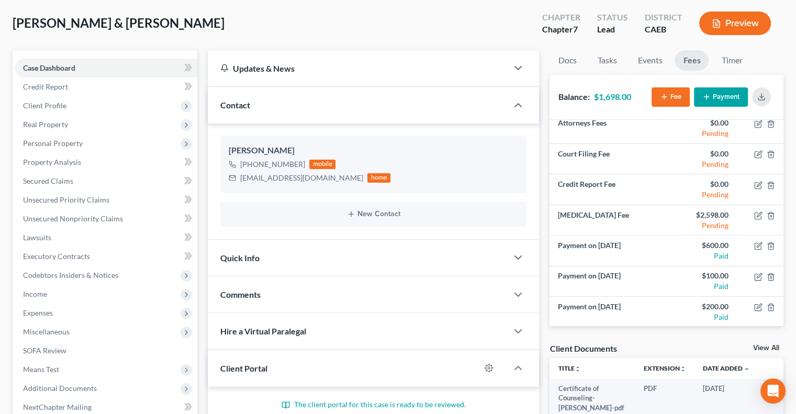
click at [706, 96] on line "button" at bounding box center [706, 96] width 0 height 5
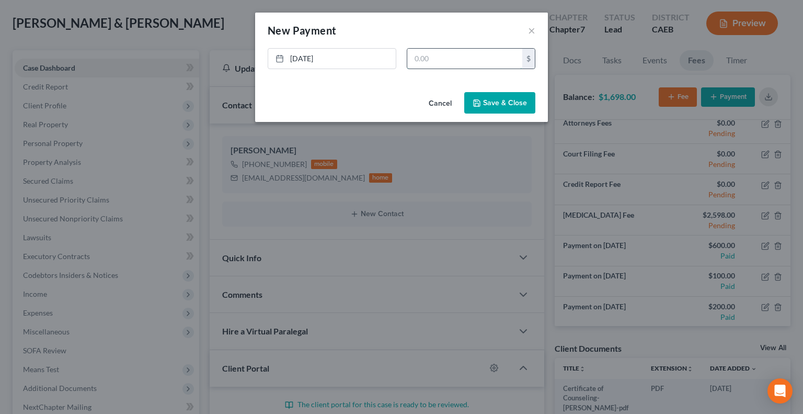
click at [442, 62] on input "text" at bounding box center [464, 59] width 115 height 20
type input "900"
click at [481, 100] on icon "button" at bounding box center [477, 103] width 8 height 8
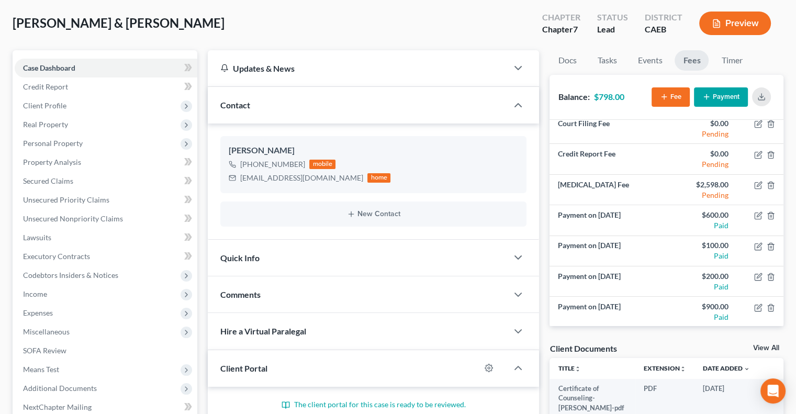
scroll to position [0, 0]
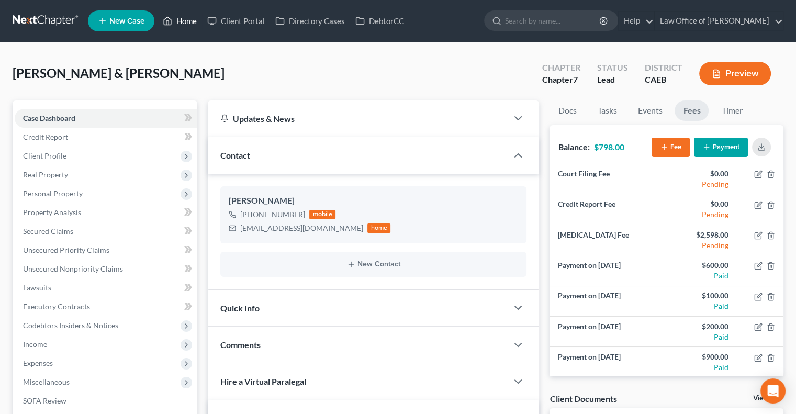
click at [184, 22] on link "Home" at bounding box center [179, 21] width 44 height 19
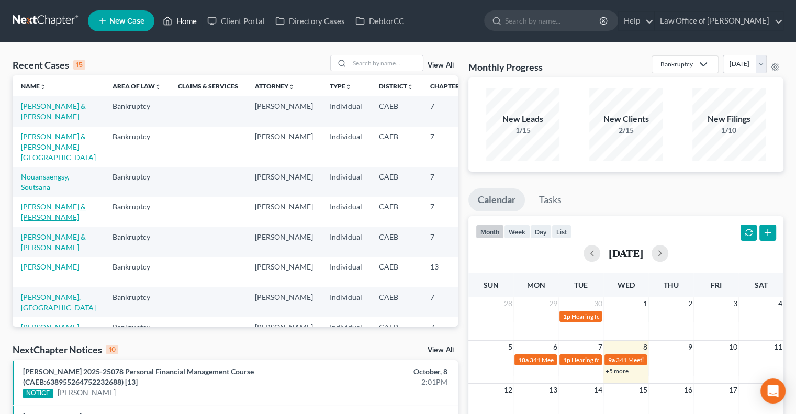
scroll to position [29, 0]
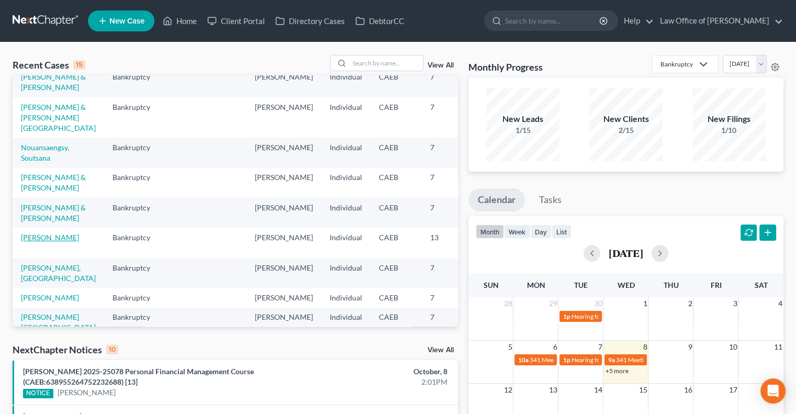
click at [37, 242] on link "[PERSON_NAME]" at bounding box center [50, 237] width 58 height 9
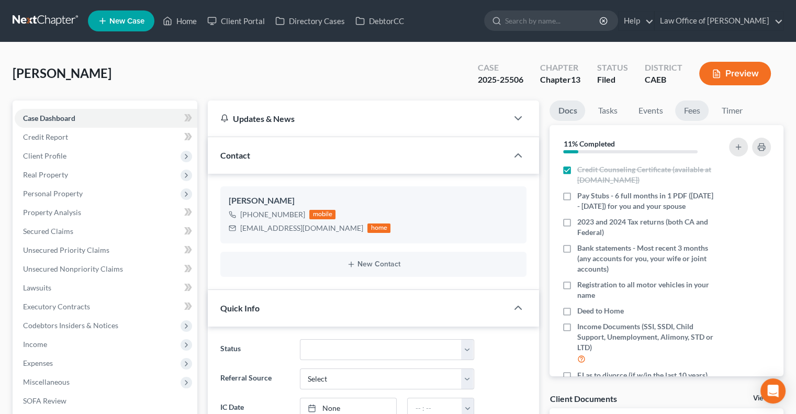
click at [689, 111] on link "Fees" at bounding box center [691, 110] width 33 height 20
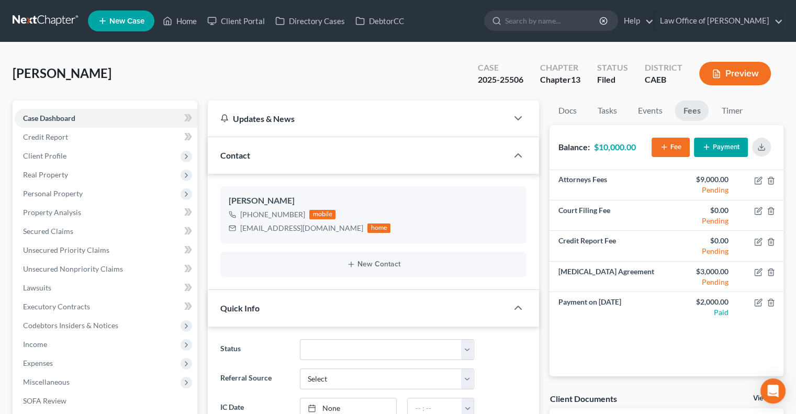
click at [707, 149] on icon "button" at bounding box center [706, 147] width 8 height 8
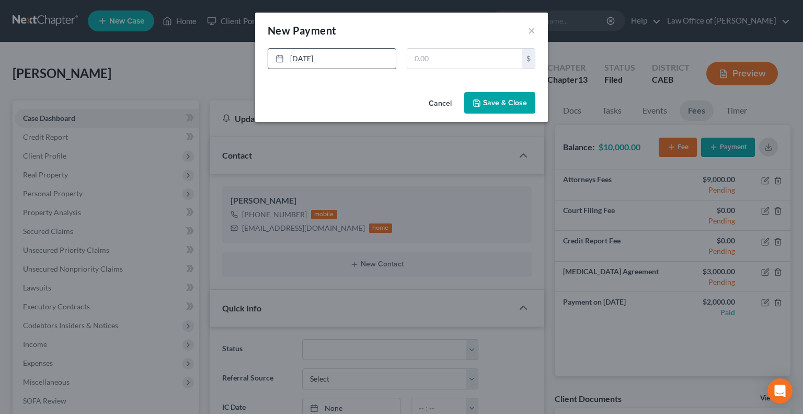
click at [305, 60] on link "[DATE]" at bounding box center [332, 59] width 128 height 20
click at [444, 62] on input "text" at bounding box center [464, 59] width 115 height 20
type input "1,000"
click at [479, 100] on icon "button" at bounding box center [477, 103] width 8 height 8
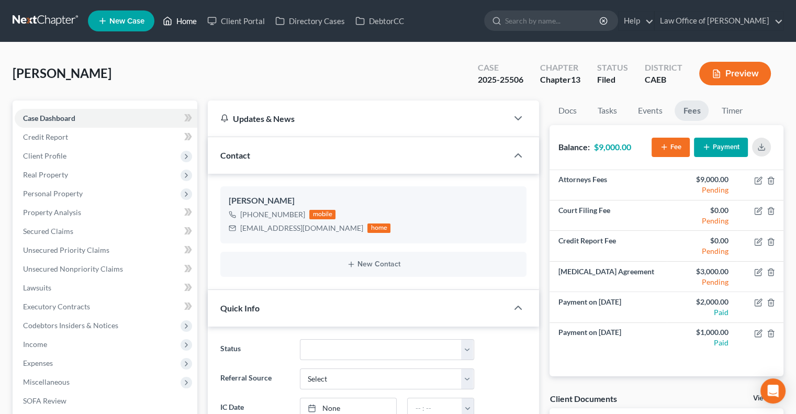
click at [185, 17] on link "Home" at bounding box center [179, 21] width 44 height 19
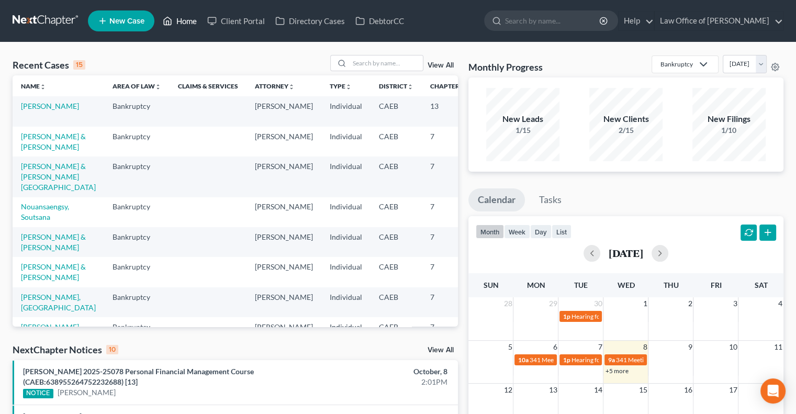
scroll to position [61, 0]
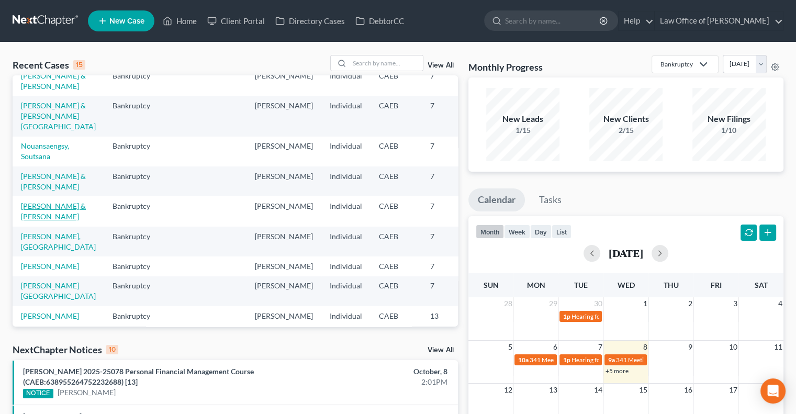
click at [39, 221] on link "[PERSON_NAME] & [PERSON_NAME]" at bounding box center [53, 210] width 65 height 19
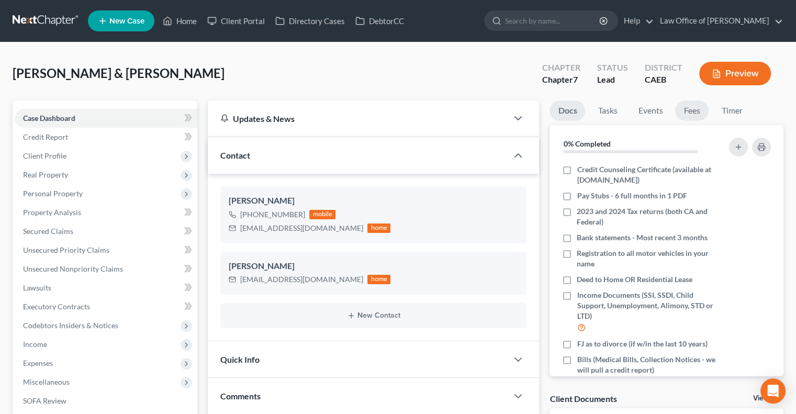
click at [690, 108] on link "Fees" at bounding box center [691, 110] width 33 height 20
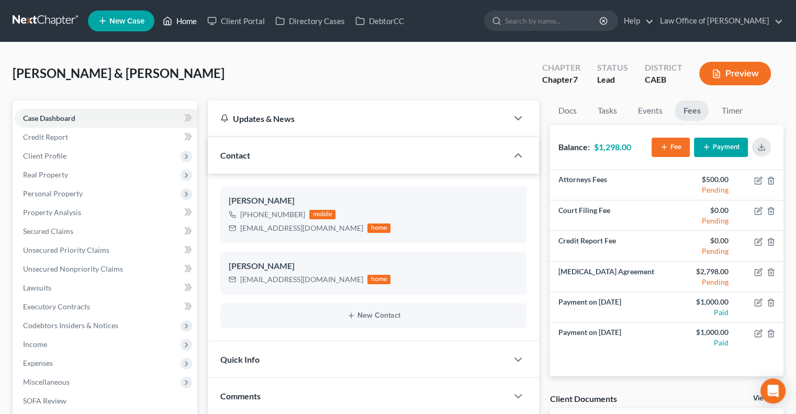
click at [174, 20] on link "Home" at bounding box center [179, 21] width 44 height 19
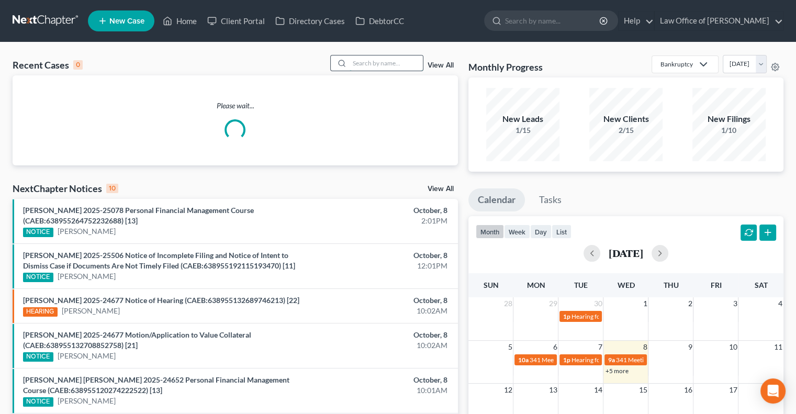
click at [396, 64] on input "search" at bounding box center [385, 62] width 73 height 15
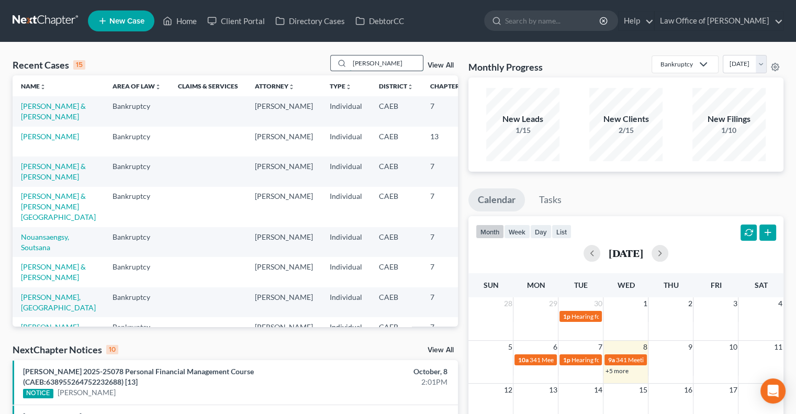
type input "[PERSON_NAME]"
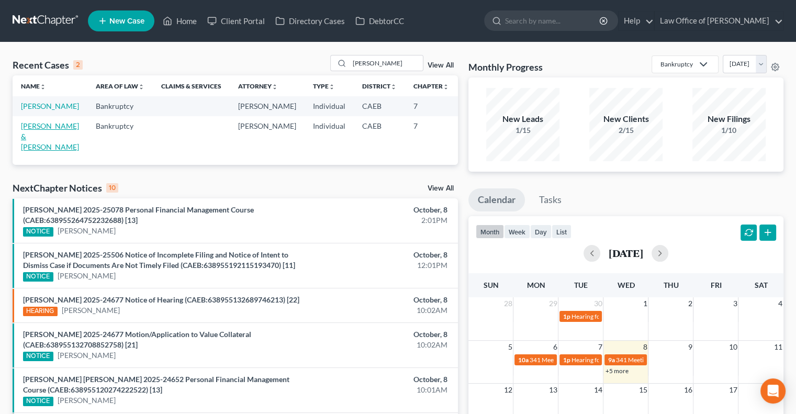
click at [44, 136] on link "[PERSON_NAME] & [PERSON_NAME]" at bounding box center [50, 136] width 58 height 30
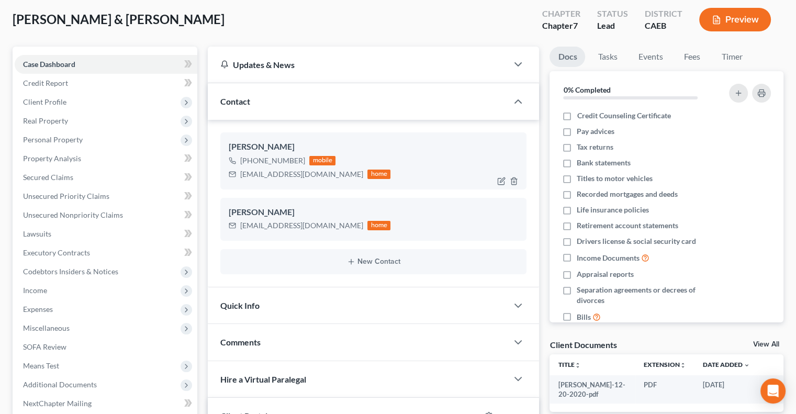
scroll to position [52, 0]
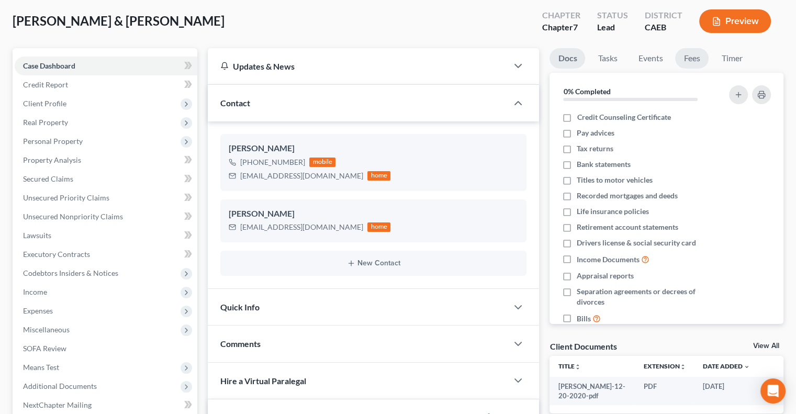
click at [687, 61] on link "Fees" at bounding box center [691, 58] width 33 height 20
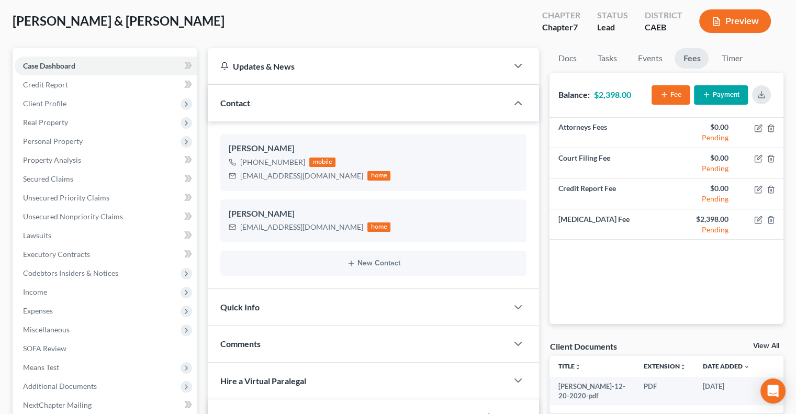
click at [713, 88] on button "Payment" at bounding box center [721, 94] width 54 height 19
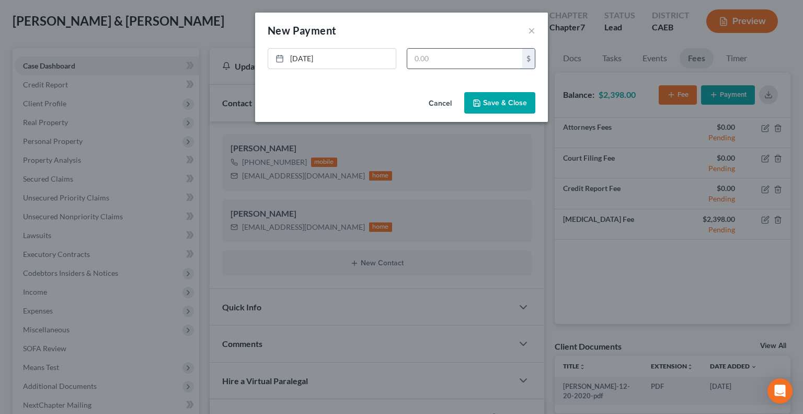
click at [441, 64] on input "text" at bounding box center [464, 59] width 115 height 20
type input "500"
click at [484, 103] on button "Save & Close" at bounding box center [499, 103] width 71 height 22
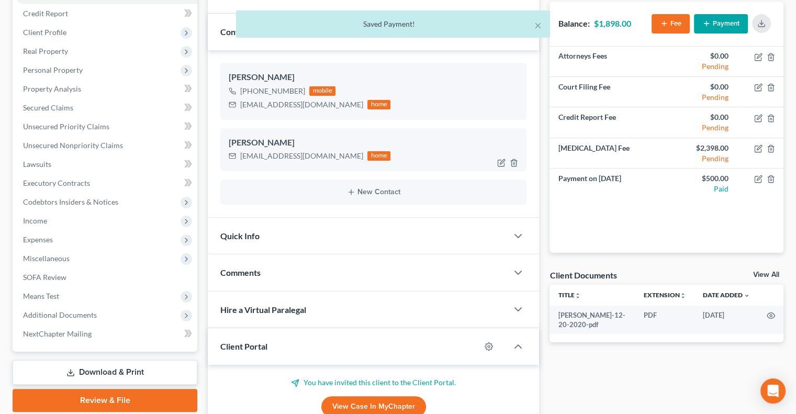
scroll to position [128, 0]
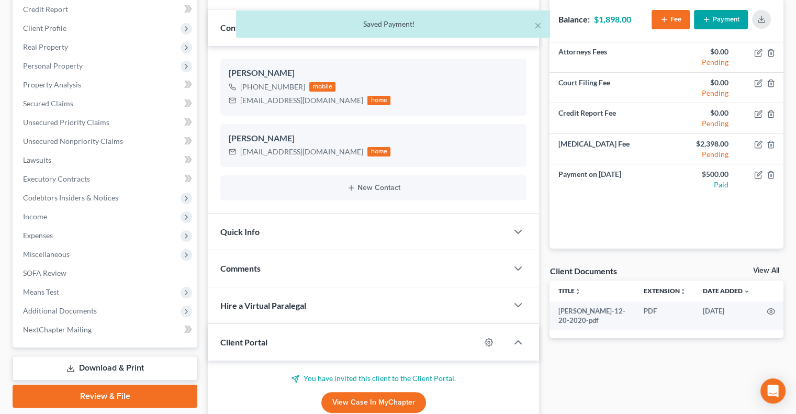
click at [462, 235] on div "Quick Info" at bounding box center [358, 231] width 300 height 36
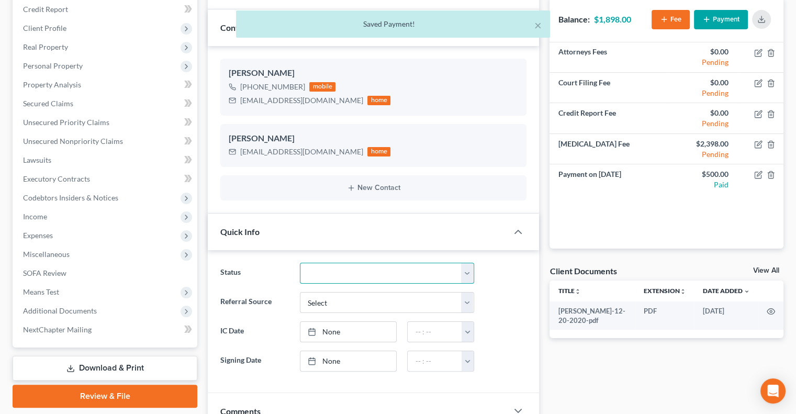
click at [463, 272] on select "Discharged Discharged & Reported Discharge Litigation Dismissal Notice Dismisse…" at bounding box center [387, 273] width 174 height 21
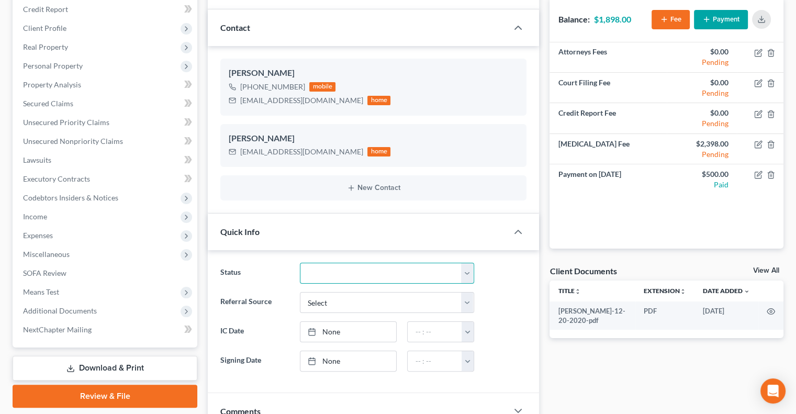
select select "17"
click at [300, 263] on select "Discharged Discharged & Reported Discharge Litigation Dismissal Notice Dismisse…" at bounding box center [387, 273] width 174 height 21
click at [354, 231] on div "Quick Info" at bounding box center [358, 231] width 300 height 36
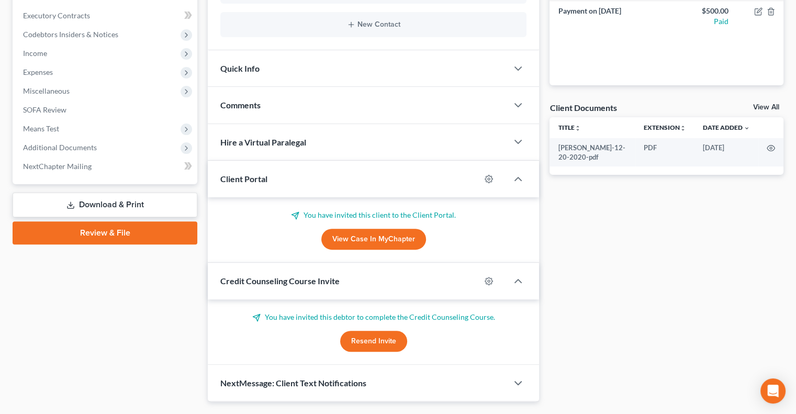
scroll to position [291, 0]
click at [355, 67] on div "Quick Info" at bounding box center [358, 68] width 300 height 36
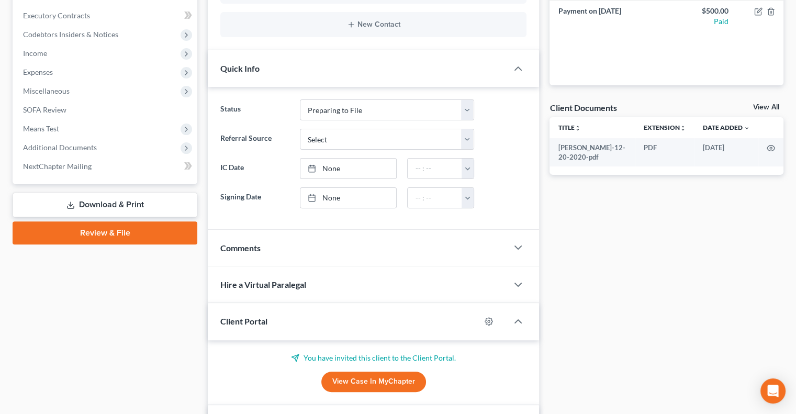
scroll to position [331, 0]
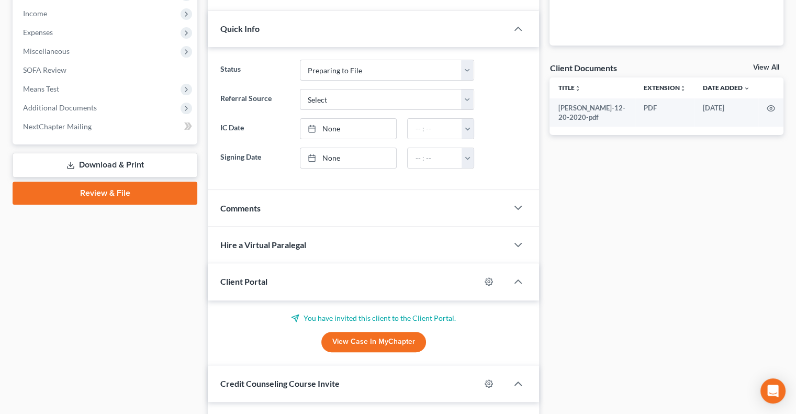
click at [361, 241] on div "Hire a Virtual Paralegal" at bounding box center [358, 244] width 300 height 36
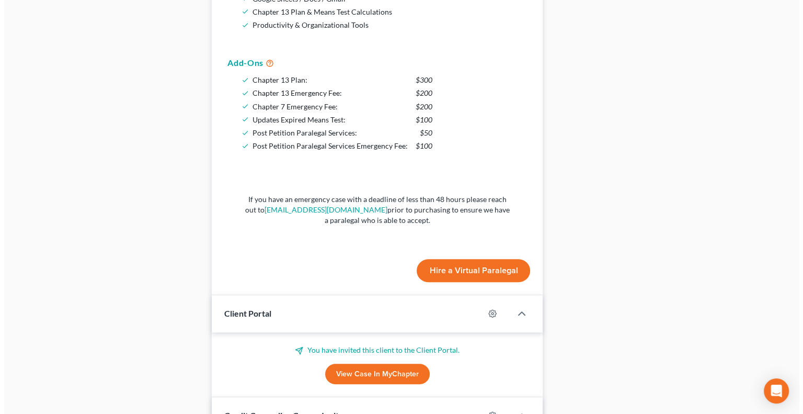
scroll to position [789, 0]
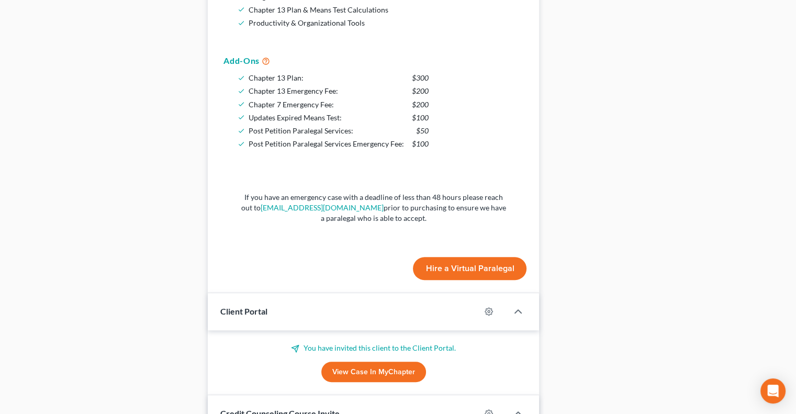
click at [446, 262] on button "Hire a Virtual Paralegal" at bounding box center [469, 268] width 113 height 23
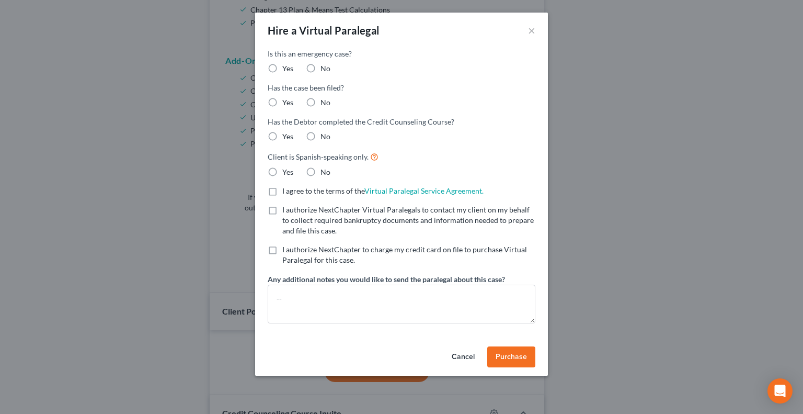
click at [321, 66] on label "No" at bounding box center [326, 68] width 10 height 10
click at [325, 66] on input "No" at bounding box center [328, 66] width 7 height 7
radio input "true"
click at [321, 99] on label "No" at bounding box center [326, 102] width 10 height 10
click at [325, 99] on input "No" at bounding box center [328, 100] width 7 height 7
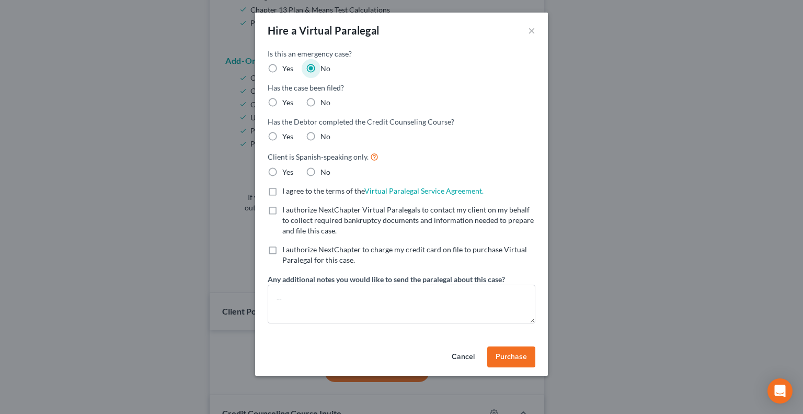
radio input "true"
click at [321, 135] on label "No" at bounding box center [326, 136] width 10 height 10
click at [325, 135] on input "No" at bounding box center [328, 134] width 7 height 7
radio input "true"
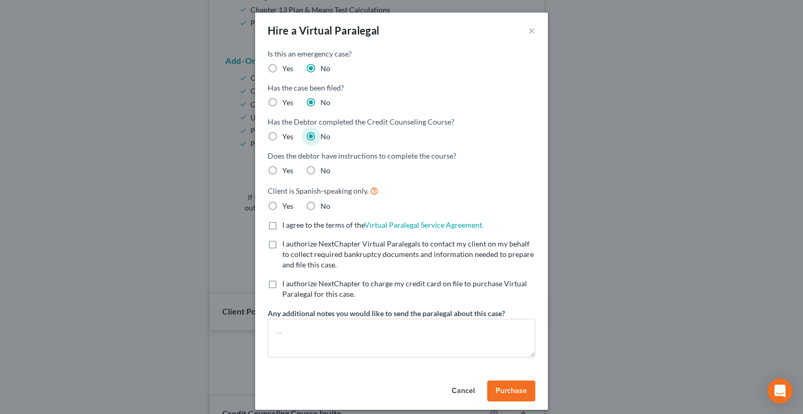
click at [321, 169] on label "No" at bounding box center [326, 170] width 10 height 10
click at [325, 169] on input "No" at bounding box center [328, 168] width 7 height 7
radio input "true"
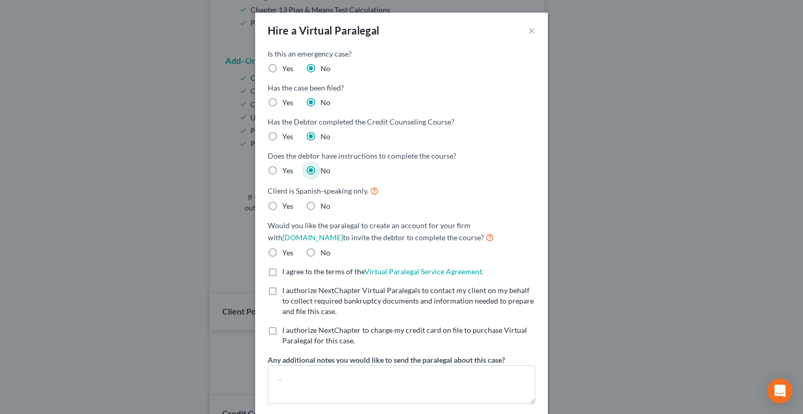
click at [321, 204] on label "No" at bounding box center [326, 206] width 10 height 10
click at [325, 204] on input "No" at bounding box center [328, 204] width 7 height 7
radio input "true"
click at [282, 247] on label "Yes" at bounding box center [287, 252] width 11 height 10
click at [287, 247] on input "Yes" at bounding box center [290, 250] width 7 height 7
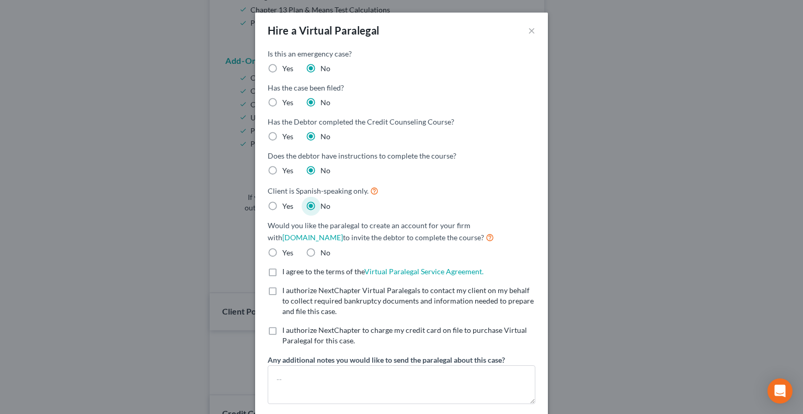
radio input "true"
click at [282, 254] on label "Yes" at bounding box center [287, 252] width 11 height 10
click at [287, 254] on input "Yes" at bounding box center [290, 250] width 7 height 7
click at [282, 271] on label "I agree to the terms of the Virtual Paralegal Service Agreement. (Updates have …" at bounding box center [382, 271] width 201 height 10
click at [287, 271] on input "I agree to the terms of the Virtual Paralegal Service Agreement. (Updates have …" at bounding box center [290, 269] width 7 height 7
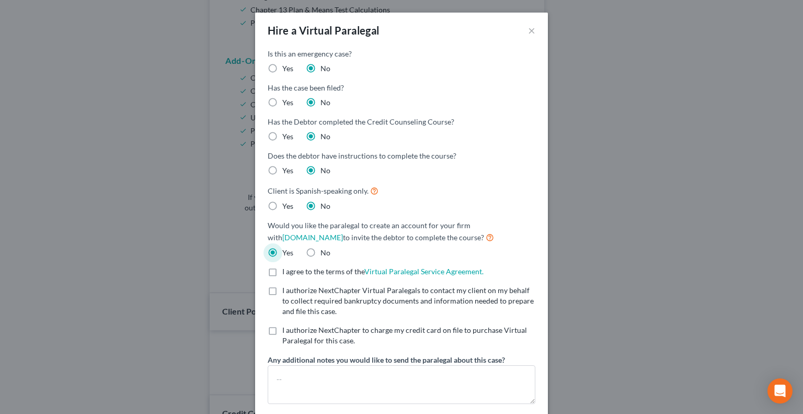
checkbox input "true"
click at [282, 286] on label "I authorize NextChapter Virtual Paralegals to contact my client on my behalf to…" at bounding box center [408, 300] width 253 height 31
click at [287, 286] on input "I authorize NextChapter Virtual Paralegals to contact my client on my behalf to…" at bounding box center [290, 288] width 7 height 7
checkbox input "true"
click at [282, 333] on label "I authorize NextChapter to charge my credit card on file to purchase Virtual Pa…" at bounding box center [408, 335] width 253 height 21
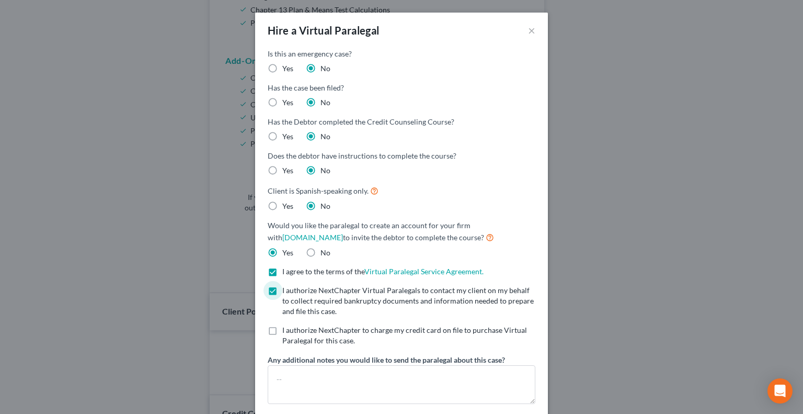
click at [287, 332] on input "I authorize NextChapter to charge my credit card on file to purchase Virtual Pa…" at bounding box center [290, 328] width 7 height 7
checkbox input "true"
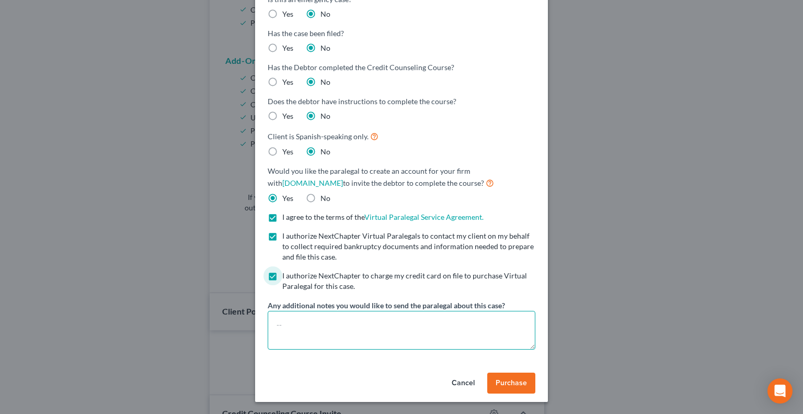
click at [324, 329] on textarea at bounding box center [402, 330] width 268 height 39
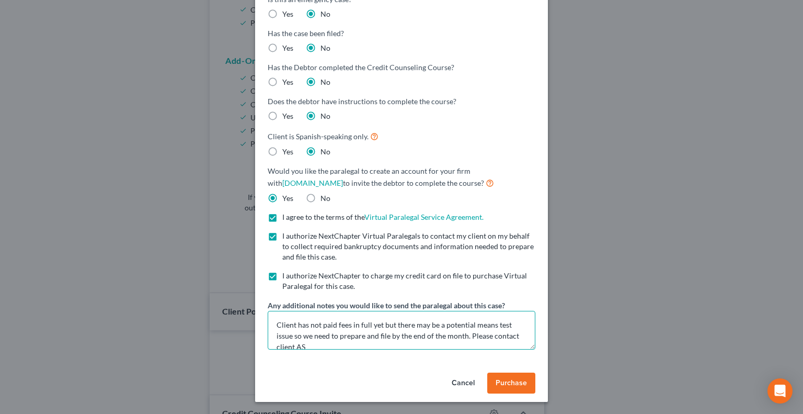
scroll to position [2, 0]
type textarea "Client has not paid fees in full yet but there may be a potential means test is…"
click at [501, 378] on span "Purchase" at bounding box center [511, 382] width 31 height 9
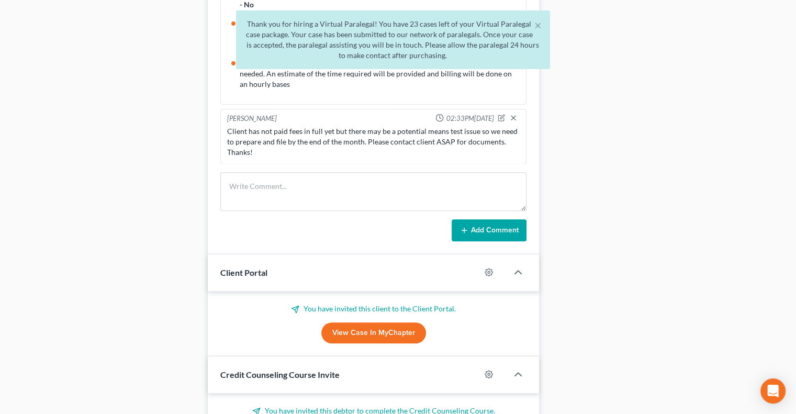
scroll to position [720, 0]
click at [416, 228] on div "Add Comment" at bounding box center [373, 231] width 306 height 22
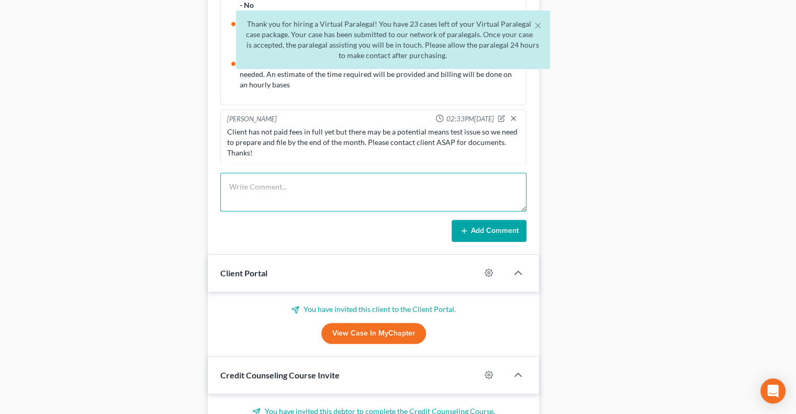
click at [421, 186] on textarea at bounding box center [373, 192] width 306 height 39
type textarea "Do not file until fees are paid in full. Thanks!"
click at [464, 232] on icon at bounding box center [464, 230] width 8 height 8
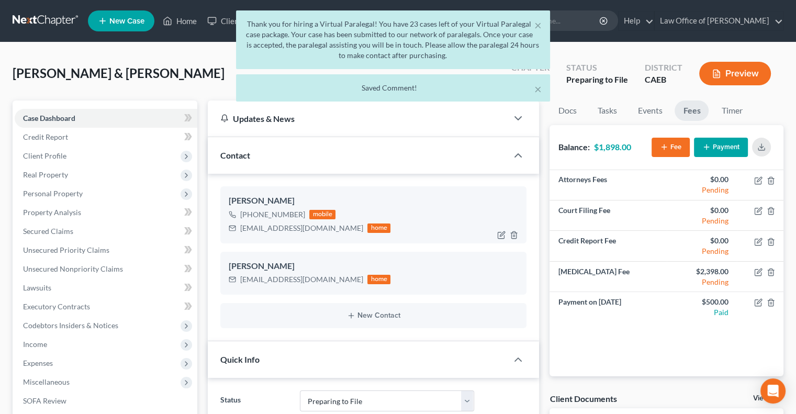
scroll to position [0, 0]
drag, startPoint x: 314, startPoint y: 225, endPoint x: 241, endPoint y: 221, distance: 73.9
click at [241, 223] on div "[EMAIL_ADDRESS][DOMAIN_NAME]" at bounding box center [301, 228] width 123 height 10
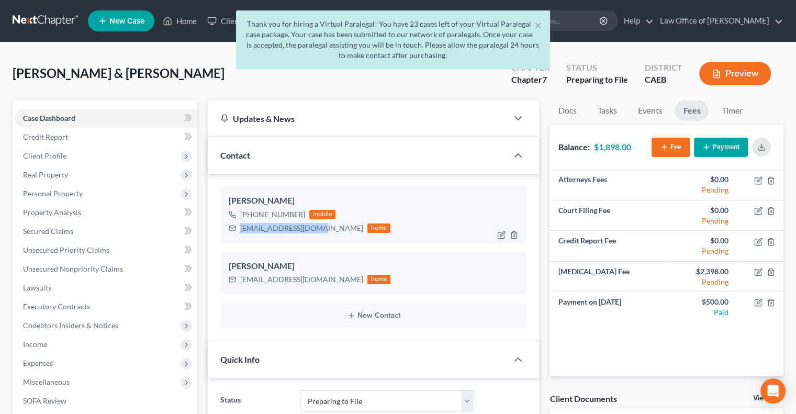
copy div "[EMAIL_ADDRESS][DOMAIN_NAME]"
click at [218, 18] on div "× Thank you for hiring a Virtual Paralegal! You have 23 cases left of your Virt…" at bounding box center [393, 42] width 796 height 64
click at [538, 24] on button "×" at bounding box center [537, 25] width 7 height 13
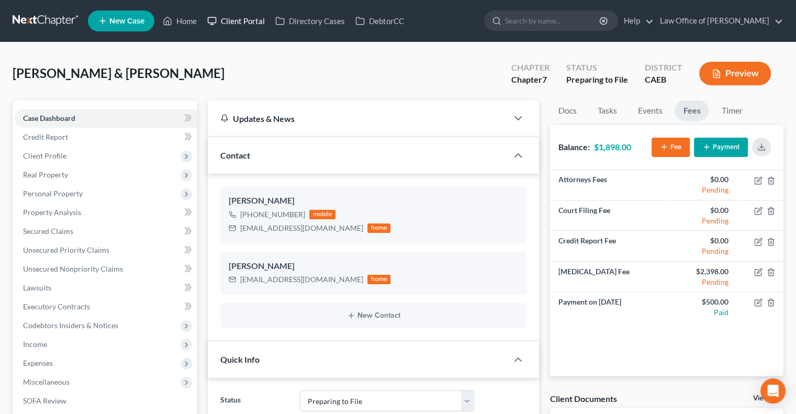
click at [247, 18] on link "Client Portal" at bounding box center [236, 21] width 68 height 19
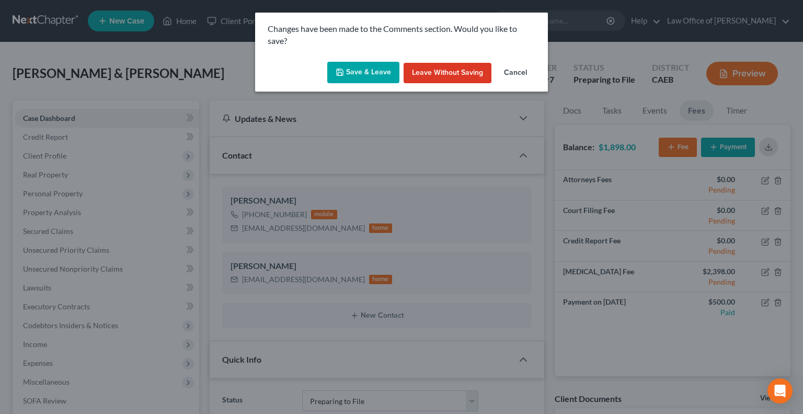
click at [374, 69] on button "Save & Leave" at bounding box center [363, 73] width 72 height 22
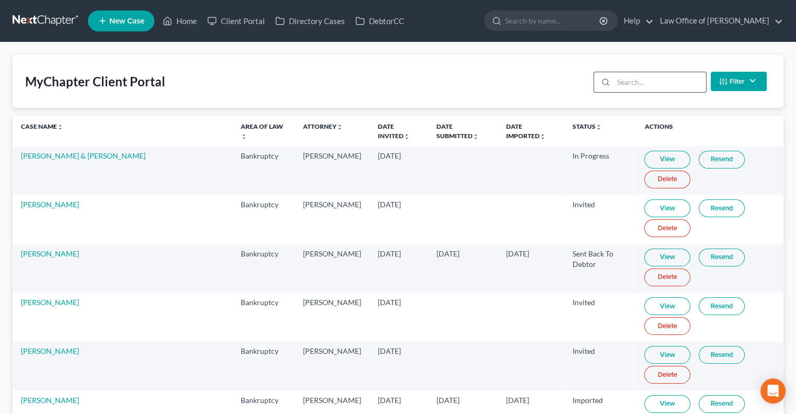
click at [639, 79] on input "search" at bounding box center [659, 82] width 93 height 20
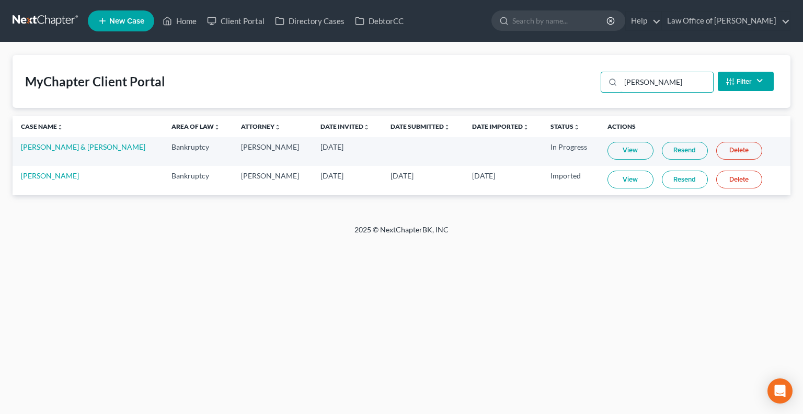
type input "[PERSON_NAME]"
click at [676, 151] on link "Resend" at bounding box center [685, 151] width 46 height 18
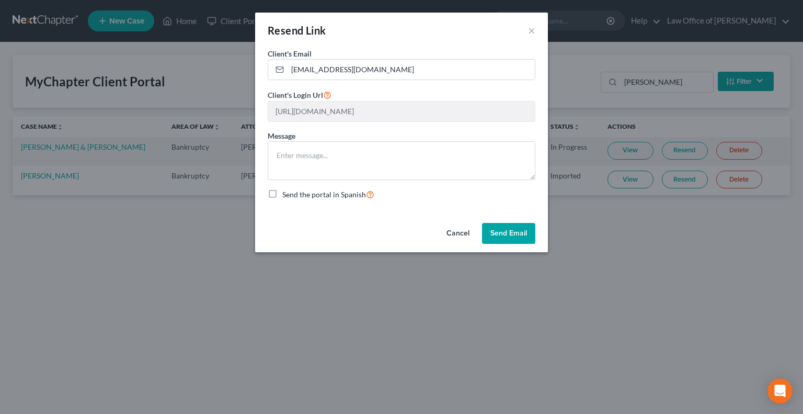
click at [498, 231] on button "Send Email" at bounding box center [508, 233] width 53 height 21
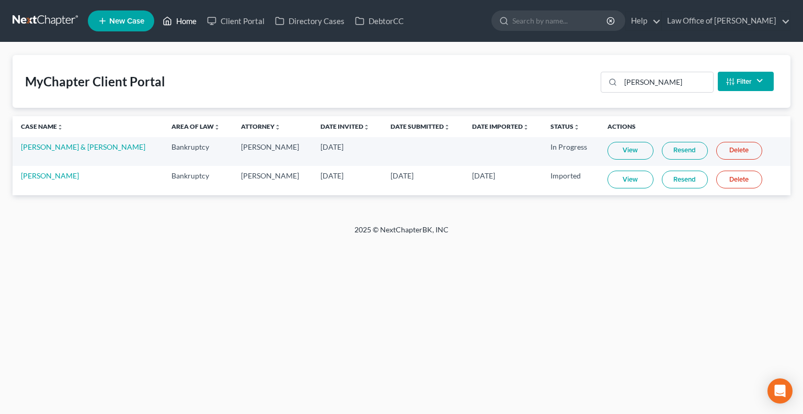
click at [185, 24] on link "Home" at bounding box center [179, 21] width 44 height 19
